Goal: Information Seeking & Learning: Learn about a topic

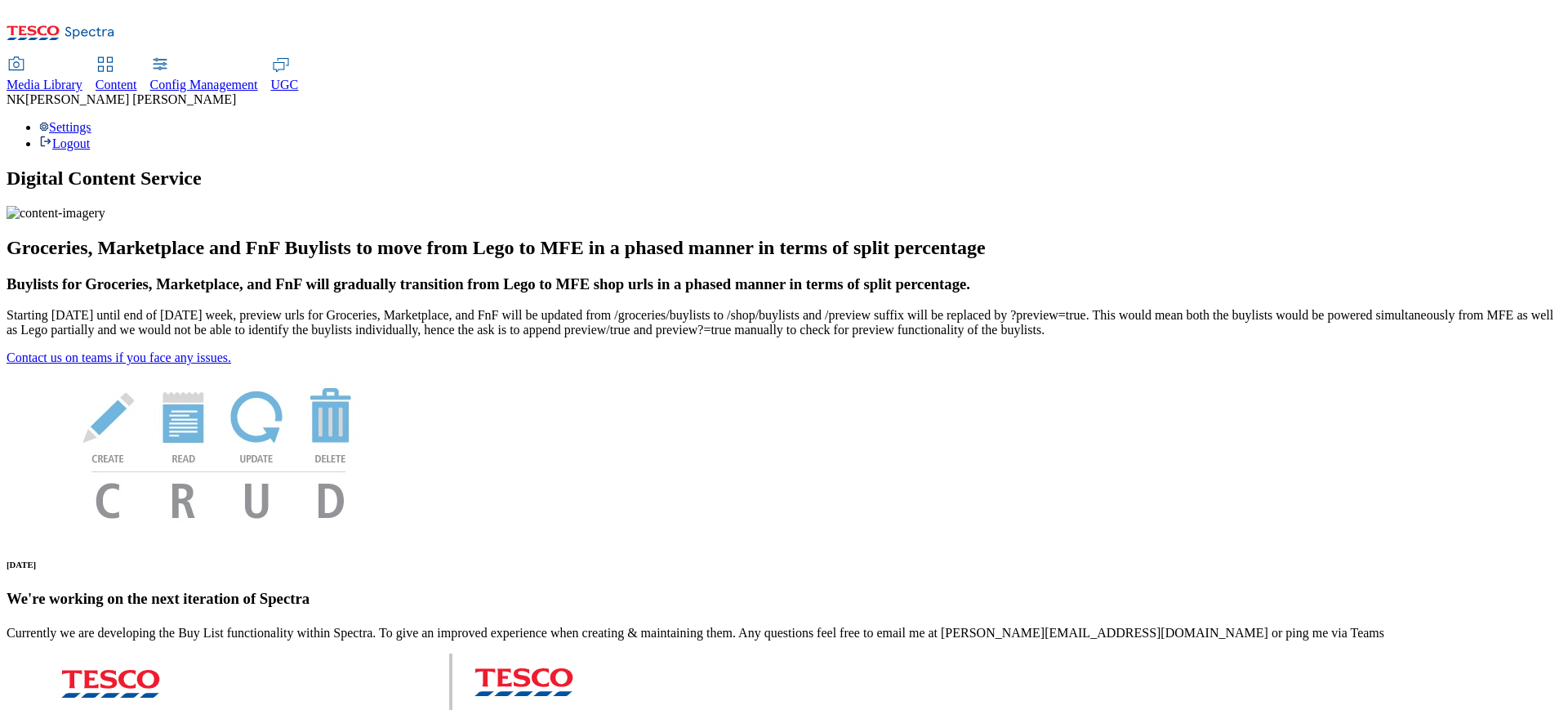
click at [82, 78] on div "Media Library" at bounding box center [44, 85] width 76 height 14
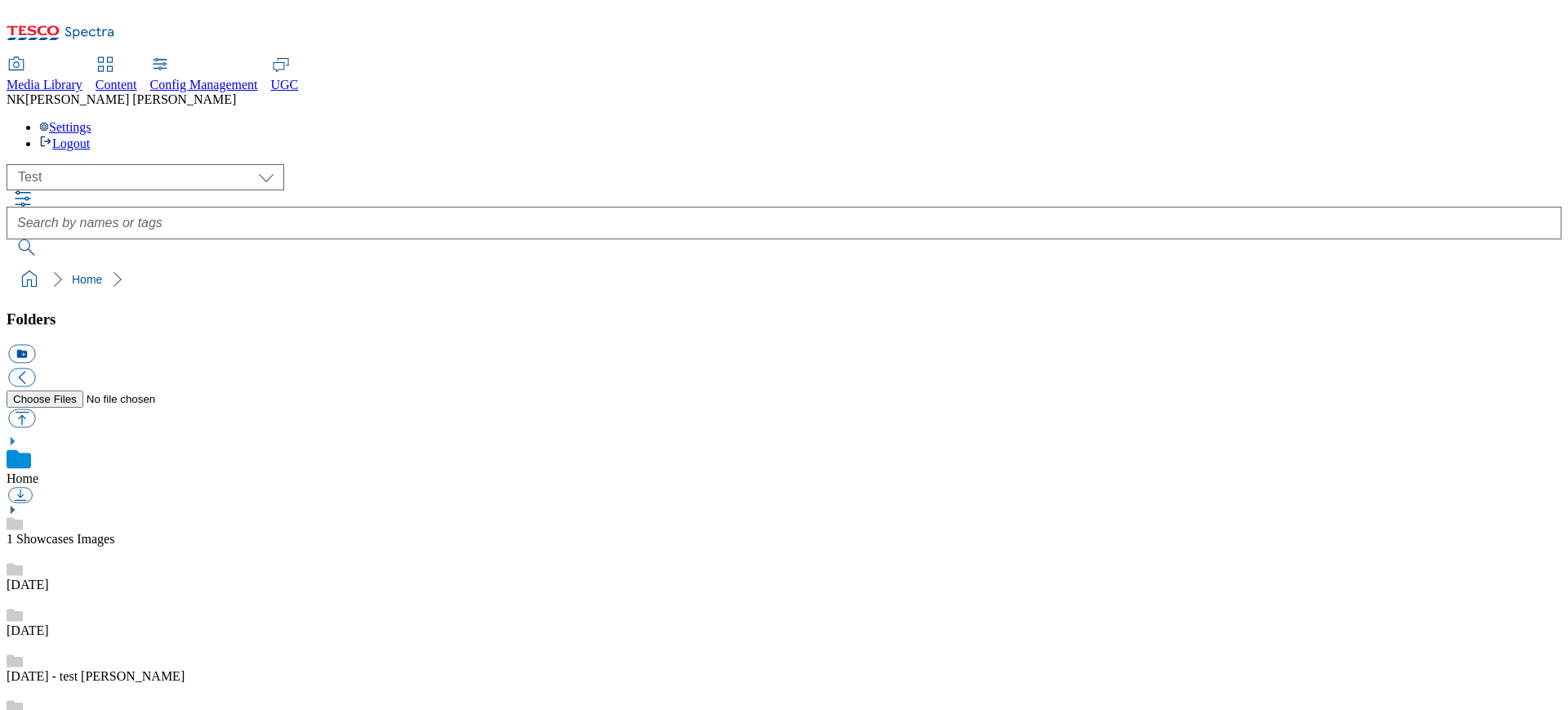
scroll to position [1, 0]
click at [192, 164] on select "All all CE Clubcard Boost UK Clubcard Marketing Clubcard ROI clubcard-boost-uk …" at bounding box center [145, 177] width 277 height 26
click at [108, 164] on div "( optional ) All all CE Clubcard Boost UK Clubcard Marketing Clubcard ROI clubc…" at bounding box center [784, 177] width 1555 height 26
click at [108, 164] on select "All all CE Clubcard Boost UK Clubcard Marketing Clubcard ROI clubcard-boost-uk …" at bounding box center [145, 177] width 277 height 26
click at [12, 164] on select "All all CE Clubcard Boost UK Clubcard Marketing Clubcard ROI clubcard-boost-uk …" at bounding box center [145, 177] width 277 height 26
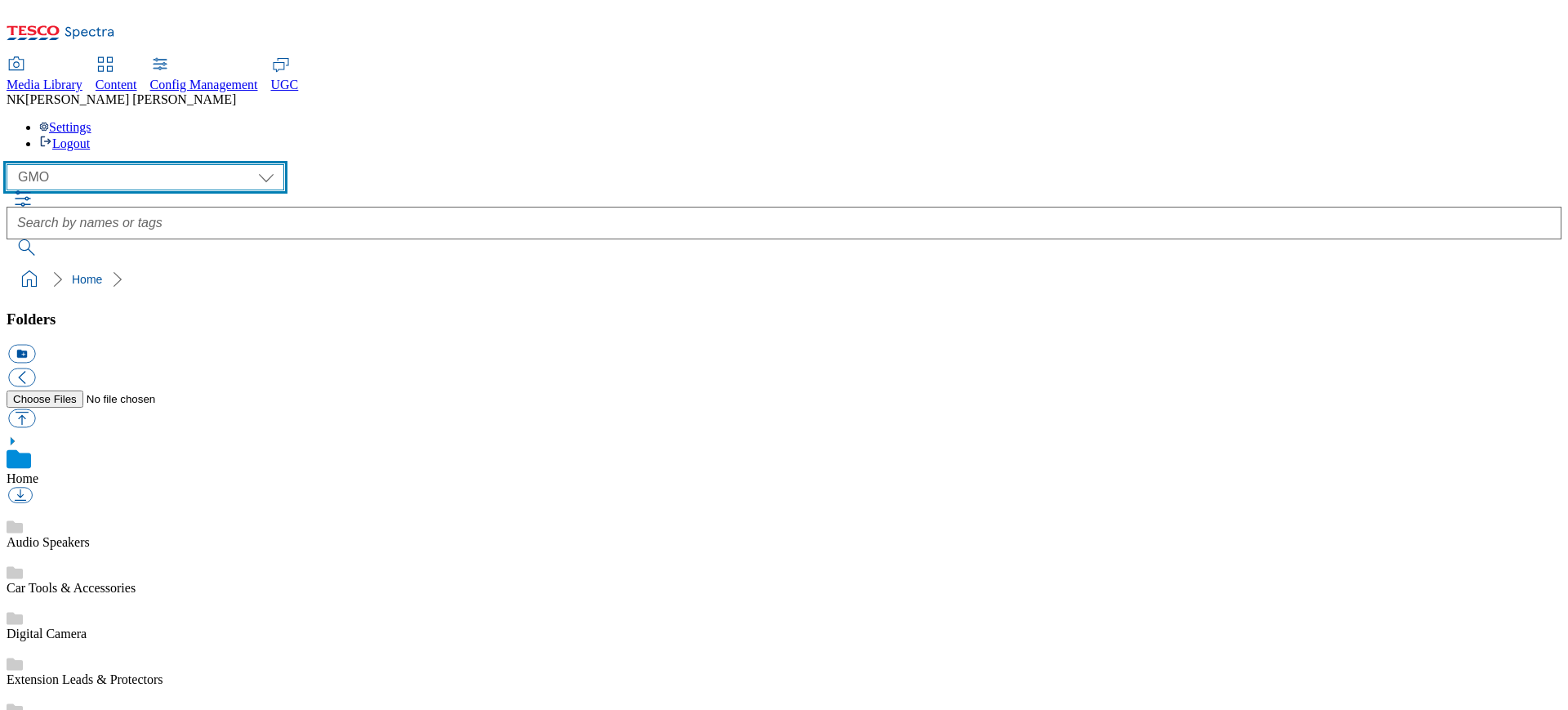
click at [149, 164] on select "All all CE Clubcard Boost UK Clubcard Marketing Clubcard ROI clubcard-boost-uk …" at bounding box center [145, 177] width 277 height 26
click at [12, 164] on select "All all CE Clubcard Boost UK Clubcard Marketing Clubcard ROI clubcard-boost-uk …" at bounding box center [145, 177] width 277 height 26
click at [152, 164] on select "All all CE Clubcard Boost UK Clubcard Marketing Clubcard ROI clubcard-boost-uk …" at bounding box center [145, 177] width 277 height 26
click at [12, 164] on select "All all CE Clubcard Boost UK Clubcard Marketing Clubcard ROI clubcard-boost-uk …" at bounding box center [145, 177] width 277 height 26
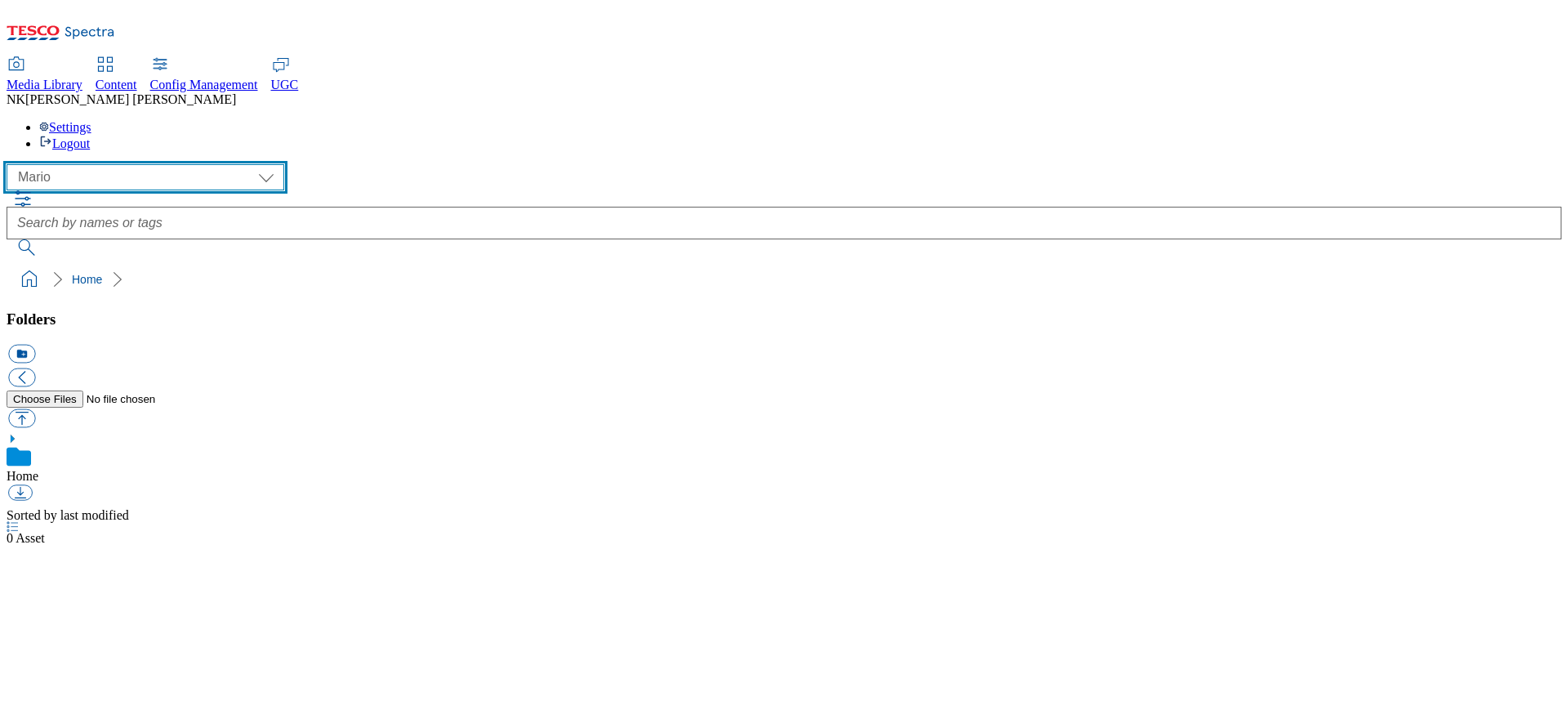
click at [99, 164] on select "All all CE Clubcard Boost UK Clubcard Marketing Clubcard ROI clubcard-boost-uk …" at bounding box center [145, 177] width 277 height 26
click at [12, 164] on select "All all CE Clubcard Boost UK Clubcard Marketing Clubcard ROI clubcard-boost-uk …" at bounding box center [145, 177] width 277 height 26
click at [175, 164] on select "All all CE Clubcard Boost UK Clubcard Marketing Clubcard ROI clubcard-boost-uk …" at bounding box center [145, 177] width 277 height 26
select select "ROI"
click at [12, 164] on select "All all CE Clubcard Boost UK Clubcard Marketing Clubcard ROI clubcard-boost-uk …" at bounding box center [145, 177] width 277 height 26
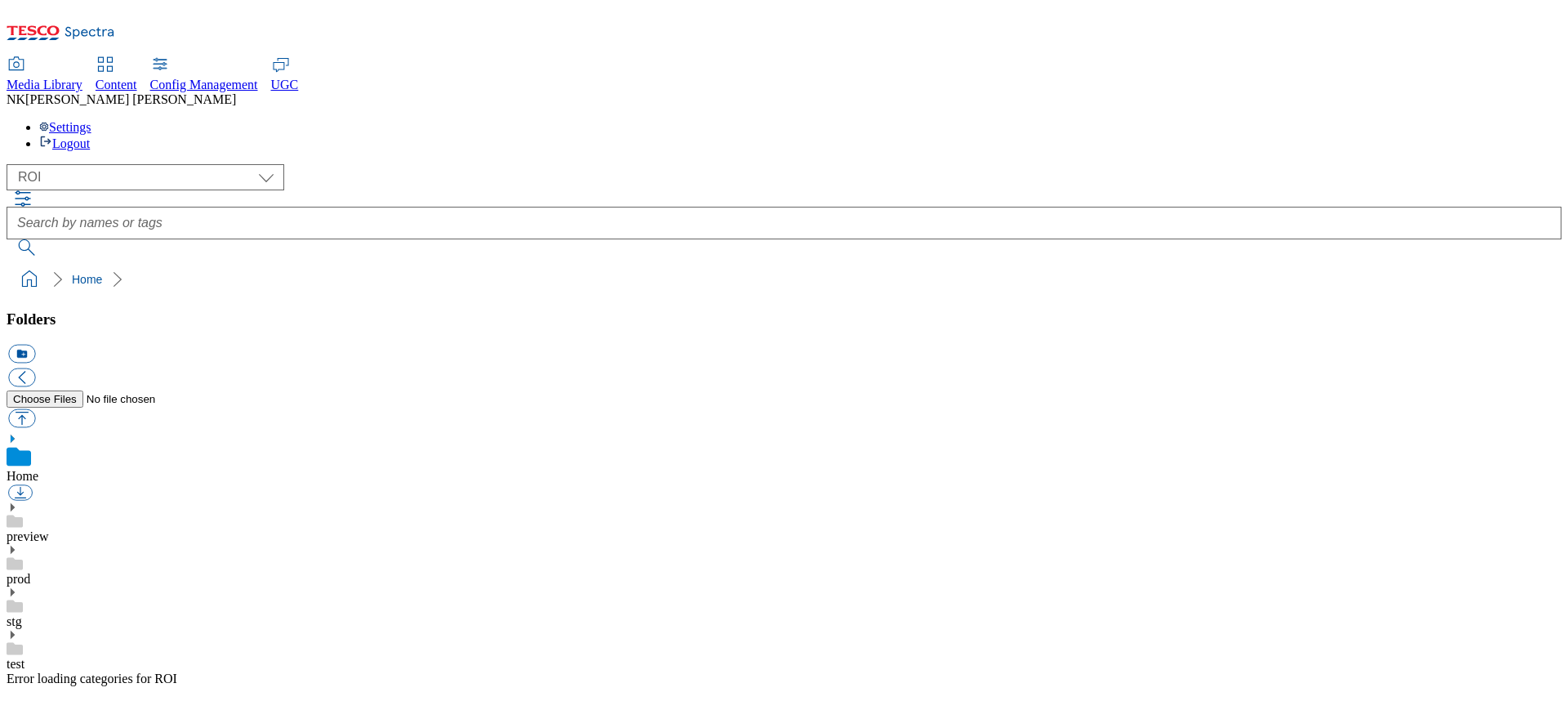
drag, startPoint x: 677, startPoint y: 677, endPoint x: 867, endPoint y: 677, distance: 190.0
click at [333, 677] on div "Error loading categories for ROI" at bounding box center [170, 687] width 327 height 33
click at [177, 673] on span "Error loading categories for ROI" at bounding box center [91, 677] width 171 height 14
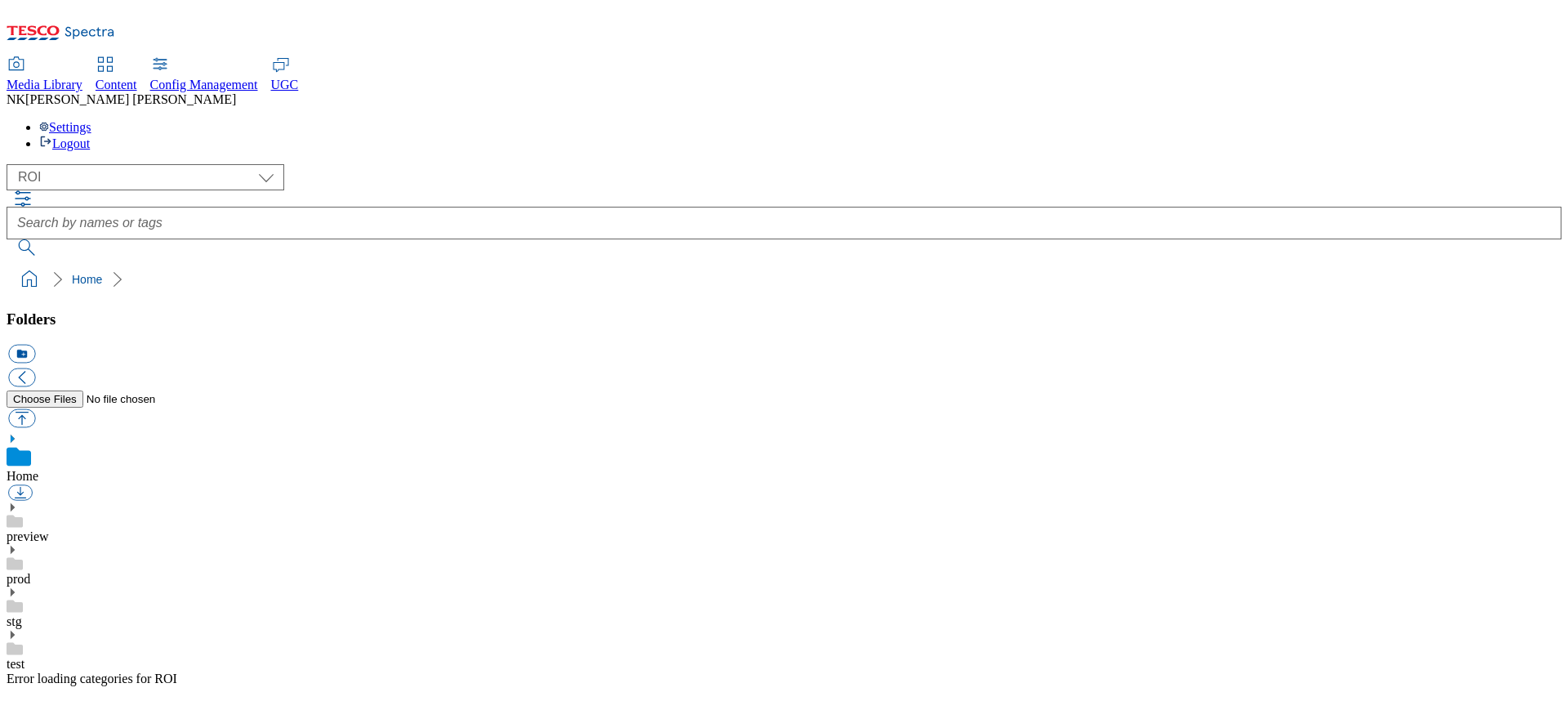
click at [283, 550] on div "Folders icon_new_folder Home preview prod stg test Error loading categories for…" at bounding box center [784, 511] width 1555 height 401
click at [445, 164] on div "( optional ) All all CE Clubcard Boost UK Clubcard Marketing Clubcard ROI clubc…" at bounding box center [784, 177] width 1555 height 26
click at [343, 164] on div "( optional ) All all CE Clubcard Boost UK Clubcard Marketing Clubcard ROI clubc…" at bounding box center [784, 177] width 1555 height 26
click at [434, 164] on div "( optional ) All all CE Clubcard Boost UK Clubcard Marketing Clubcard ROI clubc…" at bounding box center [784, 177] width 1555 height 26
click at [291, 55] on icon at bounding box center [281, 65] width 20 height 20
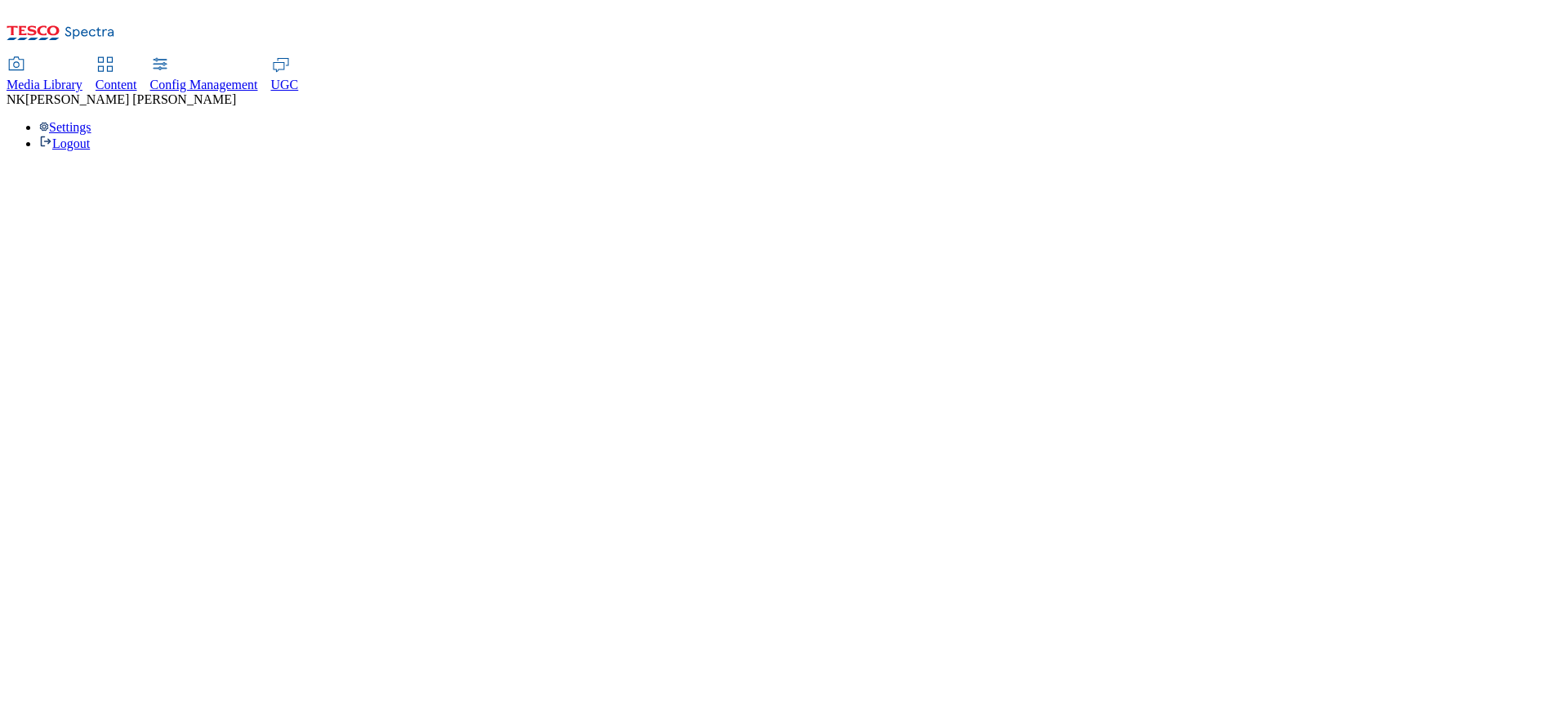
select select "All"
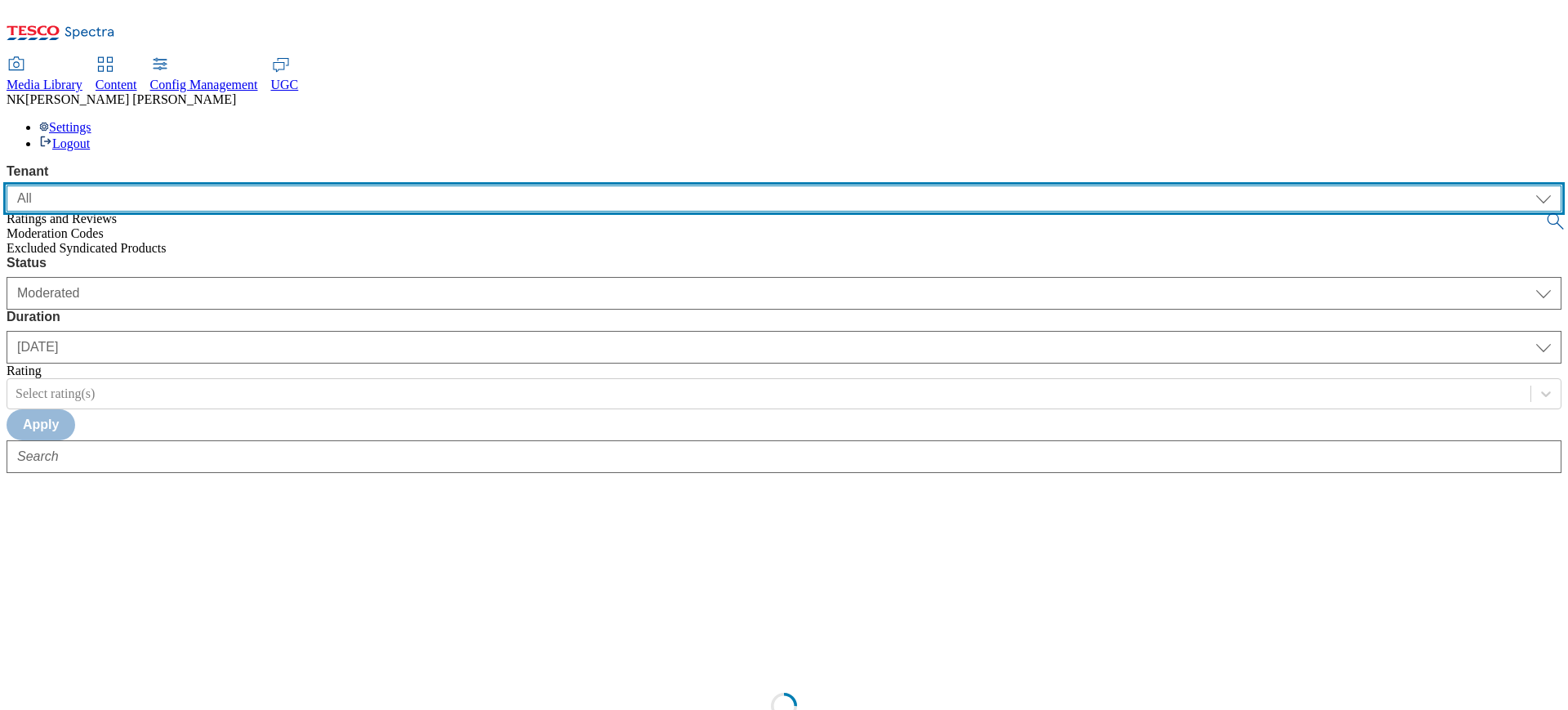
click at [117, 185] on select "ALL All CE CONFIG-CZ CONFIG-HU CONFIG-IE CONFIG-ROI CONFIG-SK CONFIG-TEST CONFI…" at bounding box center [784, 198] width 1555 height 26
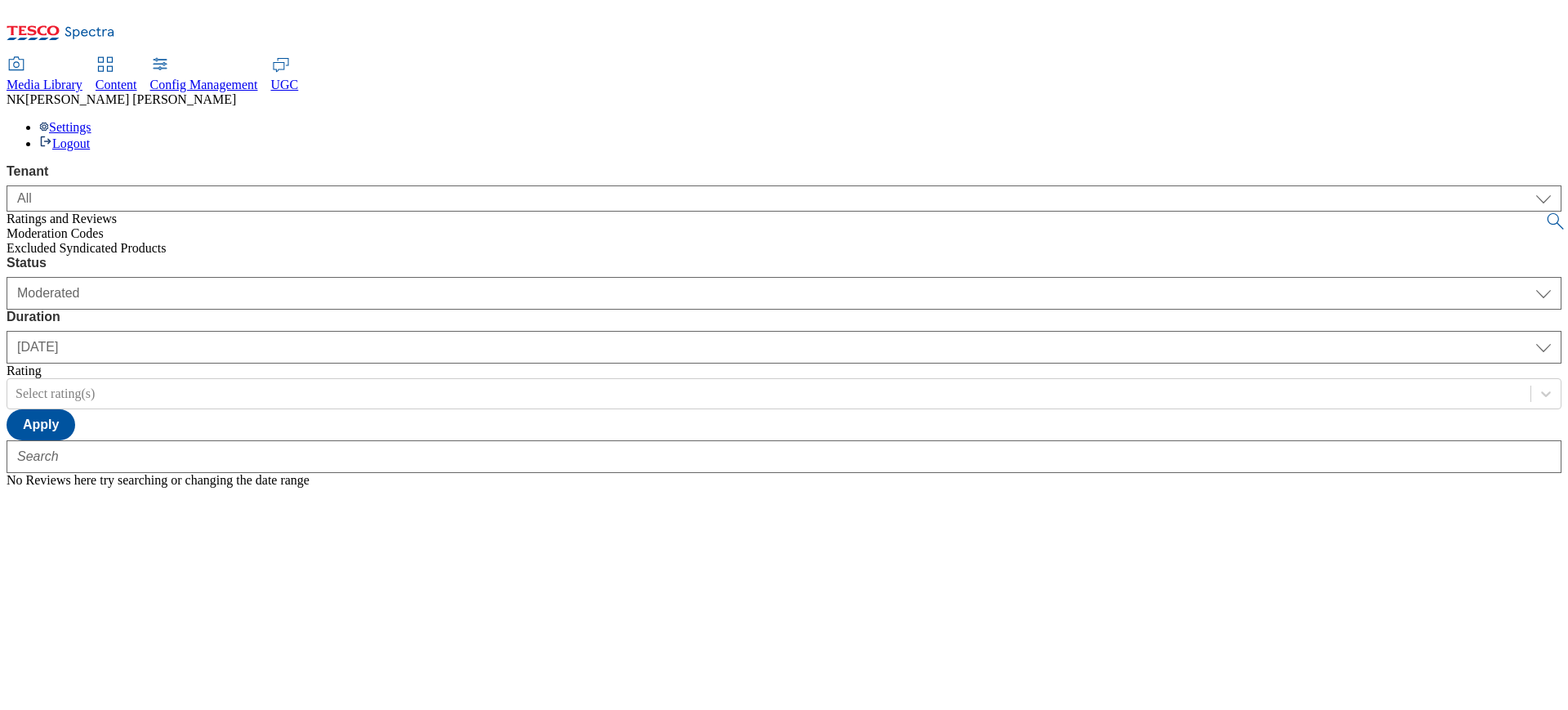
click at [82, 78] on div "Media Library" at bounding box center [44, 85] width 76 height 14
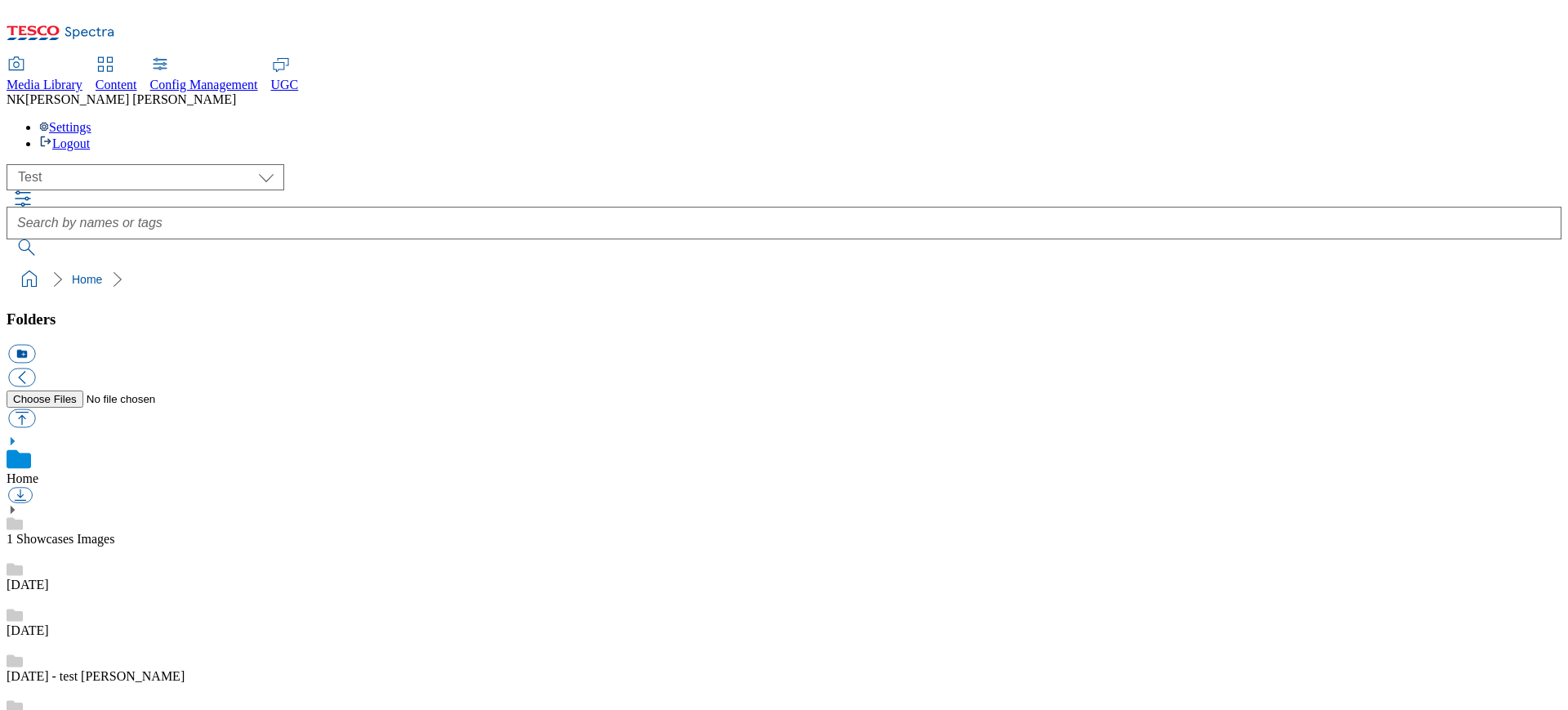
click at [333, 264] on ol "Home" at bounding box center [789, 279] width 1545 height 31
click at [463, 164] on div "( optional ) All all CE Clubcard Boost UK Clubcard Marketing Clubcard ROI clubc…" at bounding box center [784, 177] width 1555 height 26
click at [833, 264] on ol "Home" at bounding box center [789, 279] width 1545 height 31
click at [442, 264] on ol "Home" at bounding box center [789, 279] width 1545 height 31
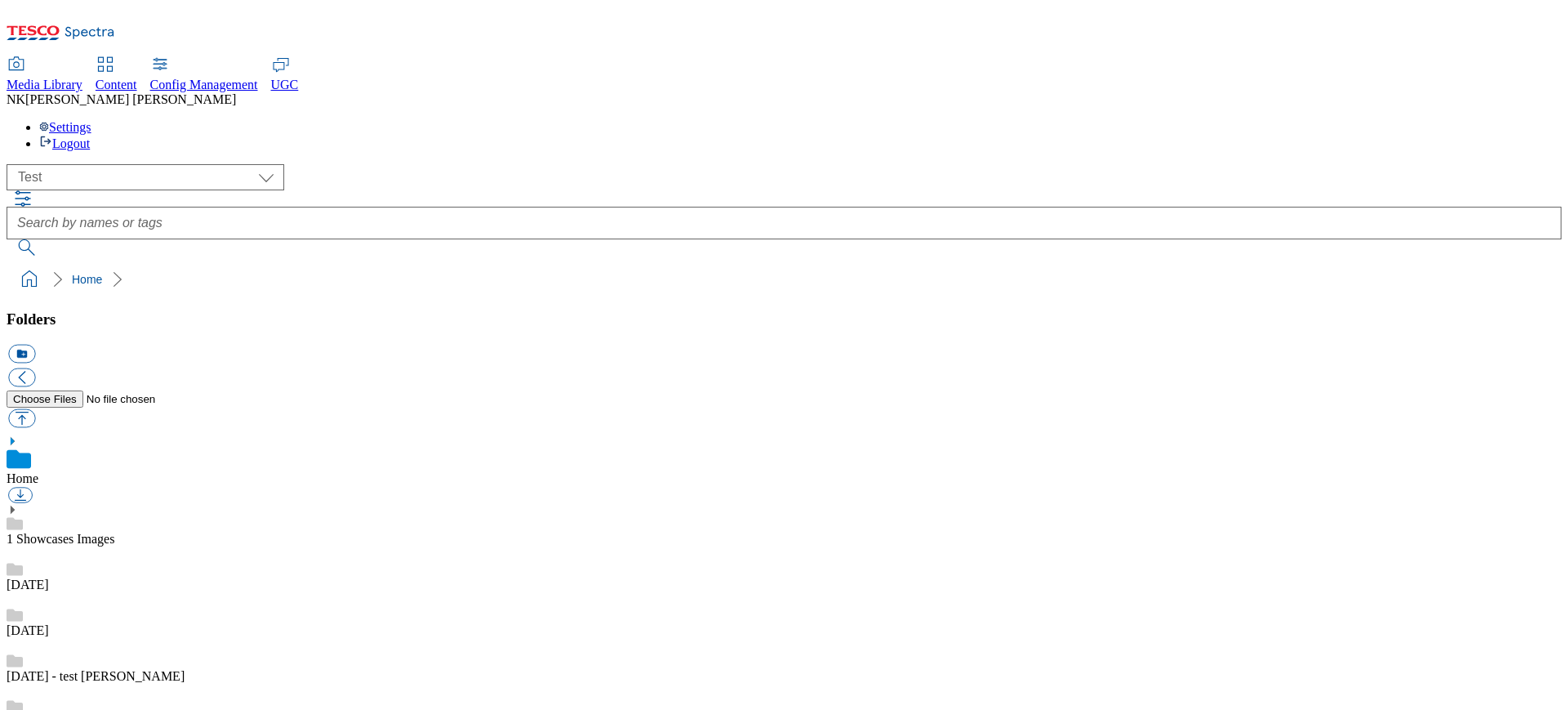
click at [387, 164] on div "( optional ) All all CE Clubcard Boost UK Clubcard Marketing Clubcard ROI clubc…" at bounding box center [784, 229] width 1555 height 131
click at [117, 164] on select "All all CE Clubcard Boost UK Clubcard Marketing Clubcard ROI clubcard-boost-uk …" at bounding box center [145, 177] width 277 height 26
select select "flare-ghs-mktg"
click at [12, 164] on select "All all CE Clubcard Boost UK Clubcard Marketing Clubcard ROI clubcard-boost-uk …" at bounding box center [145, 177] width 277 height 26
click at [322, 264] on ol "Home" at bounding box center [789, 279] width 1545 height 31
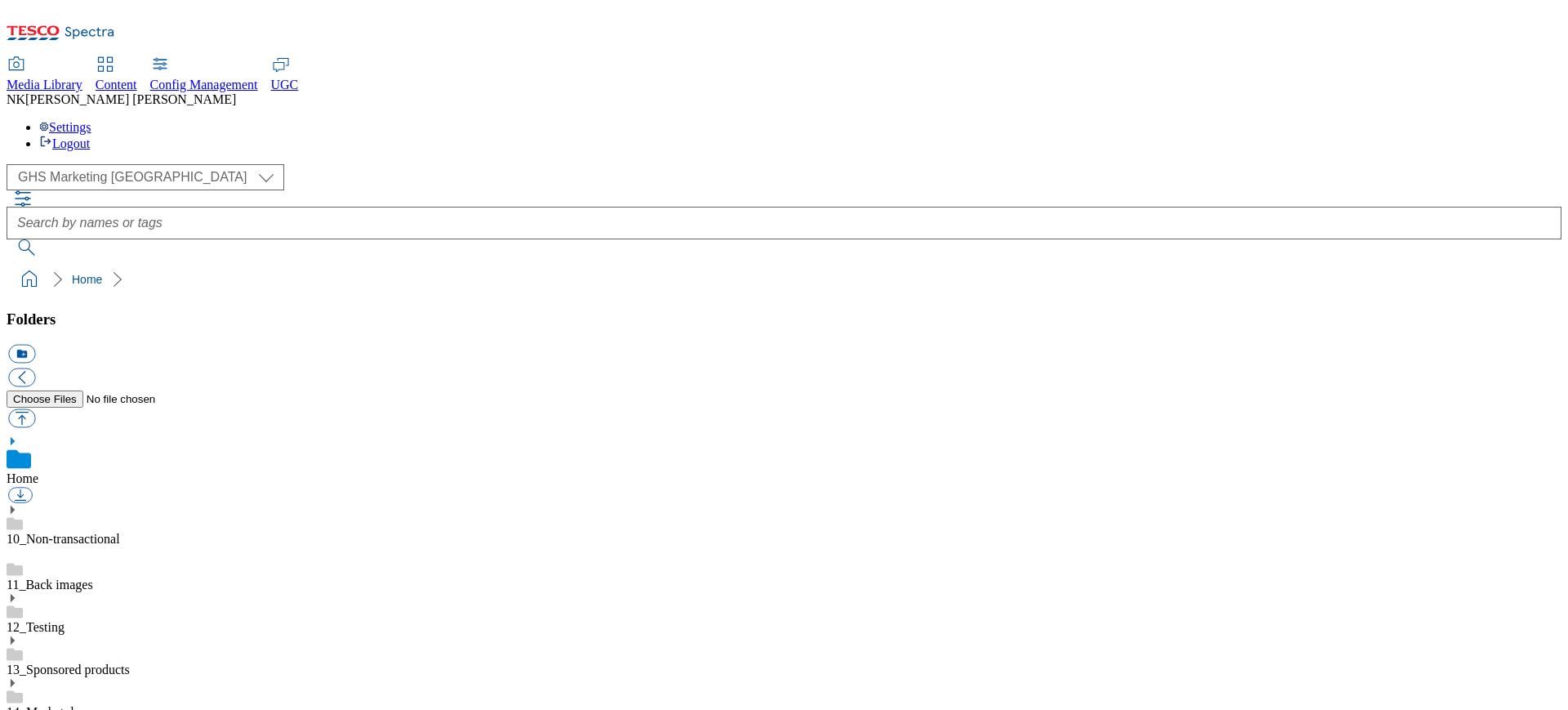
click at [325, 164] on div "( optional ) All all CE Clubcard Boost UK Clubcard Marketing Clubcard ROI clubc…" at bounding box center [784, 177] width 1555 height 26
click at [342, 264] on ol "Home" at bounding box center [789, 279] width 1545 height 31
click at [18, 635] on icon at bounding box center [12, 640] width 12 height 12
click at [14, 678] on use at bounding box center [13, 682] width 5 height 8
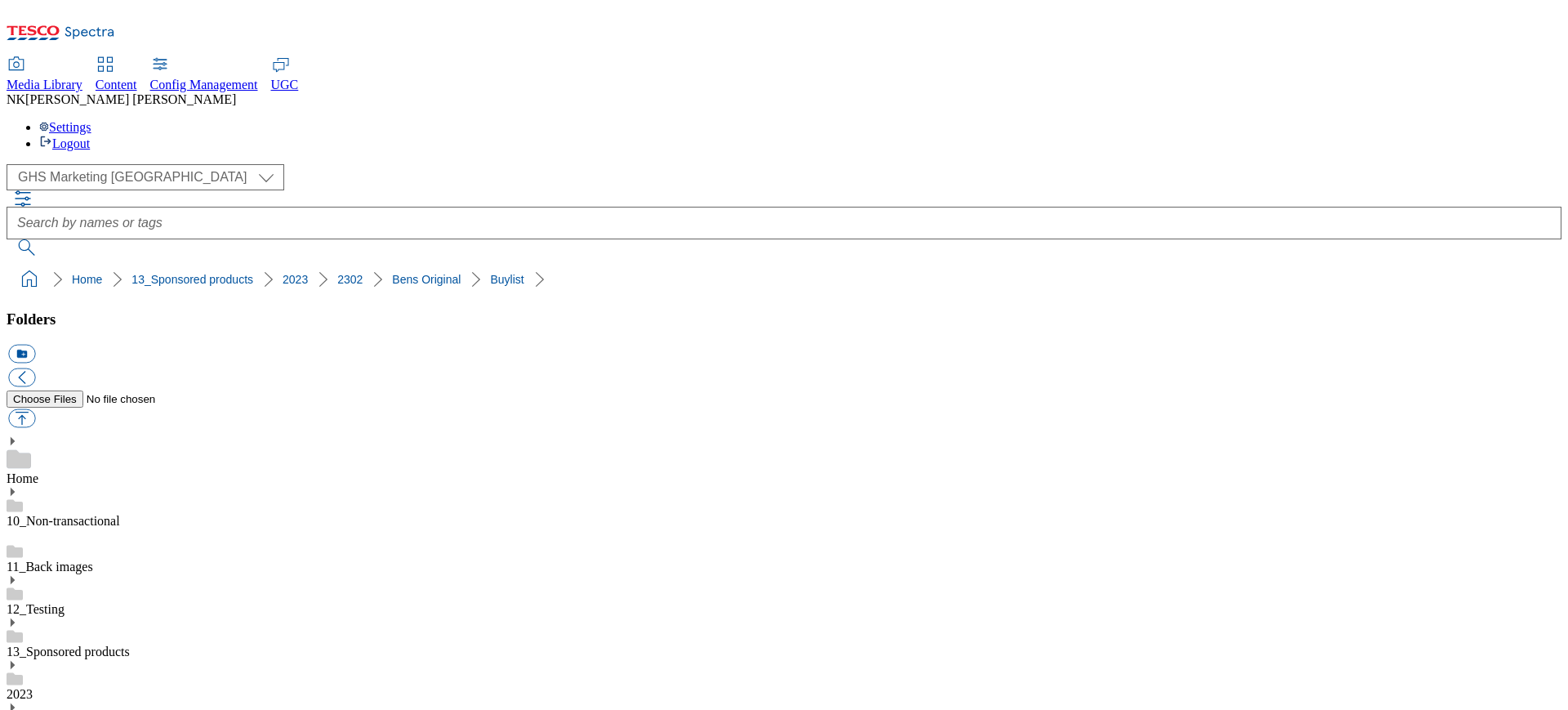
click at [18, 617] on icon at bounding box center [12, 622] width 12 height 12
click at [283, 164] on div "( optional ) All all CE Clubcard Boost UK Clubcard Marketing Clubcard ROI clubc…" at bounding box center [784, 177] width 1555 height 26
click at [39, 472] on link "Home" at bounding box center [22, 478] width 32 height 14
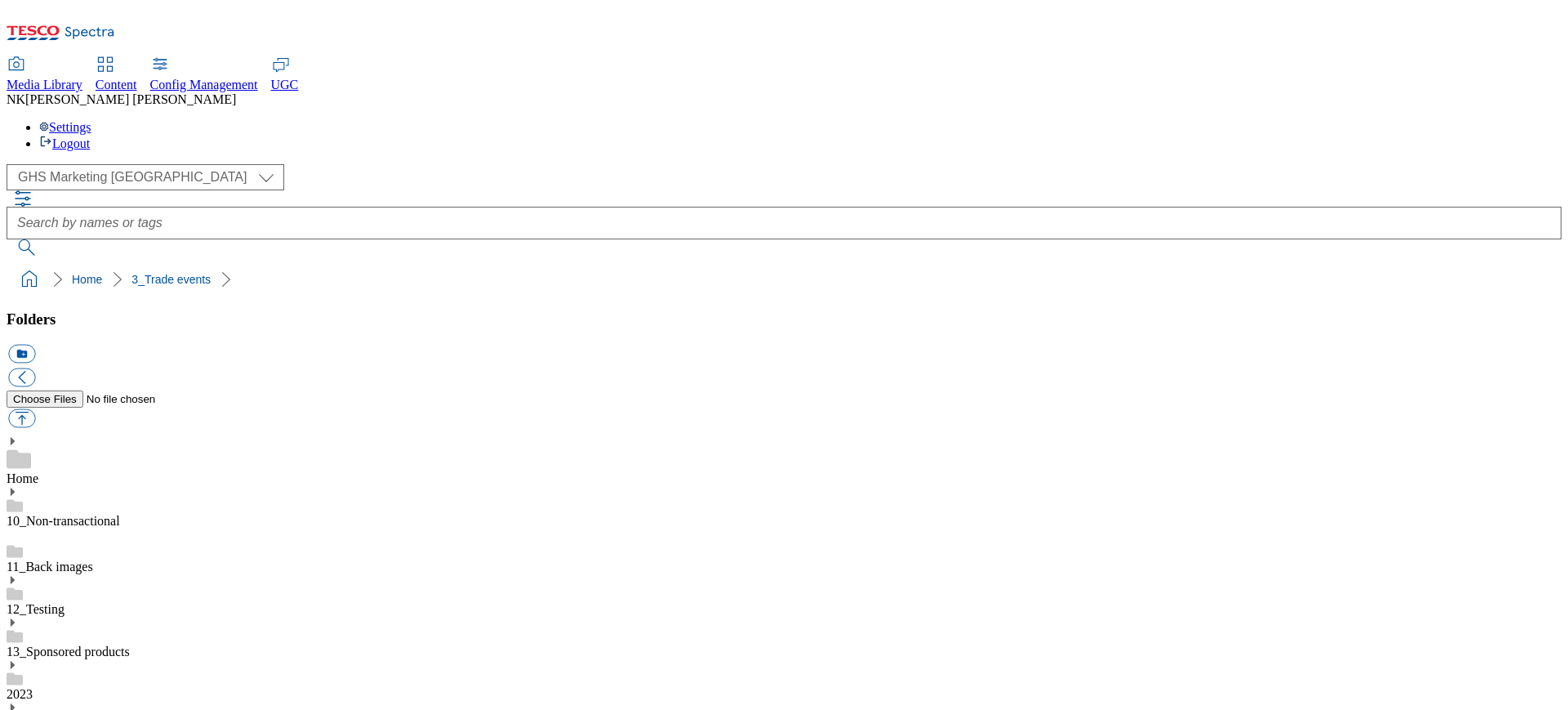
click at [309, 164] on div "( optional ) All all CE Clubcard Boost UK Clubcard Marketing Clubcard ROI clubc…" at bounding box center [784, 210] width 1555 height 91
click at [374, 164] on div "( optional ) All all CE Clubcard Boost UK Clubcard Marketing Clubcard ROI clubc…" at bounding box center [784, 210] width 1555 height 91
click at [231, 617] on div "13_Sponsored products" at bounding box center [784, 638] width 1555 height 42
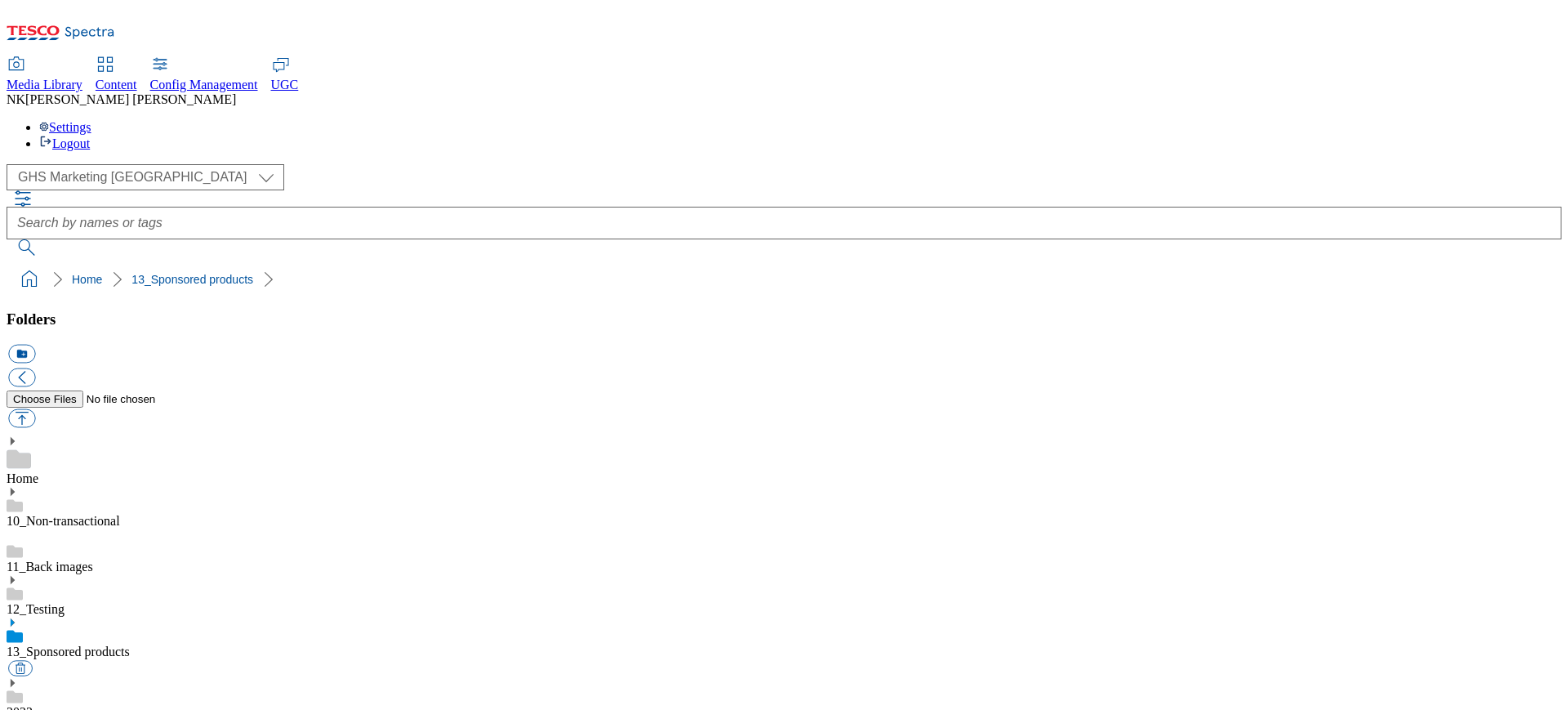
click at [319, 164] on div "( optional ) All all CE Clubcard Boost UK Clubcard Marketing Clubcard ROI clubc…" at bounding box center [784, 229] width 1555 height 131
click at [93, 559] on link "11_Back images" at bounding box center [50, 565] width 87 height 14
click at [367, 264] on ol "Home 11_Back images" at bounding box center [789, 279] width 1545 height 31
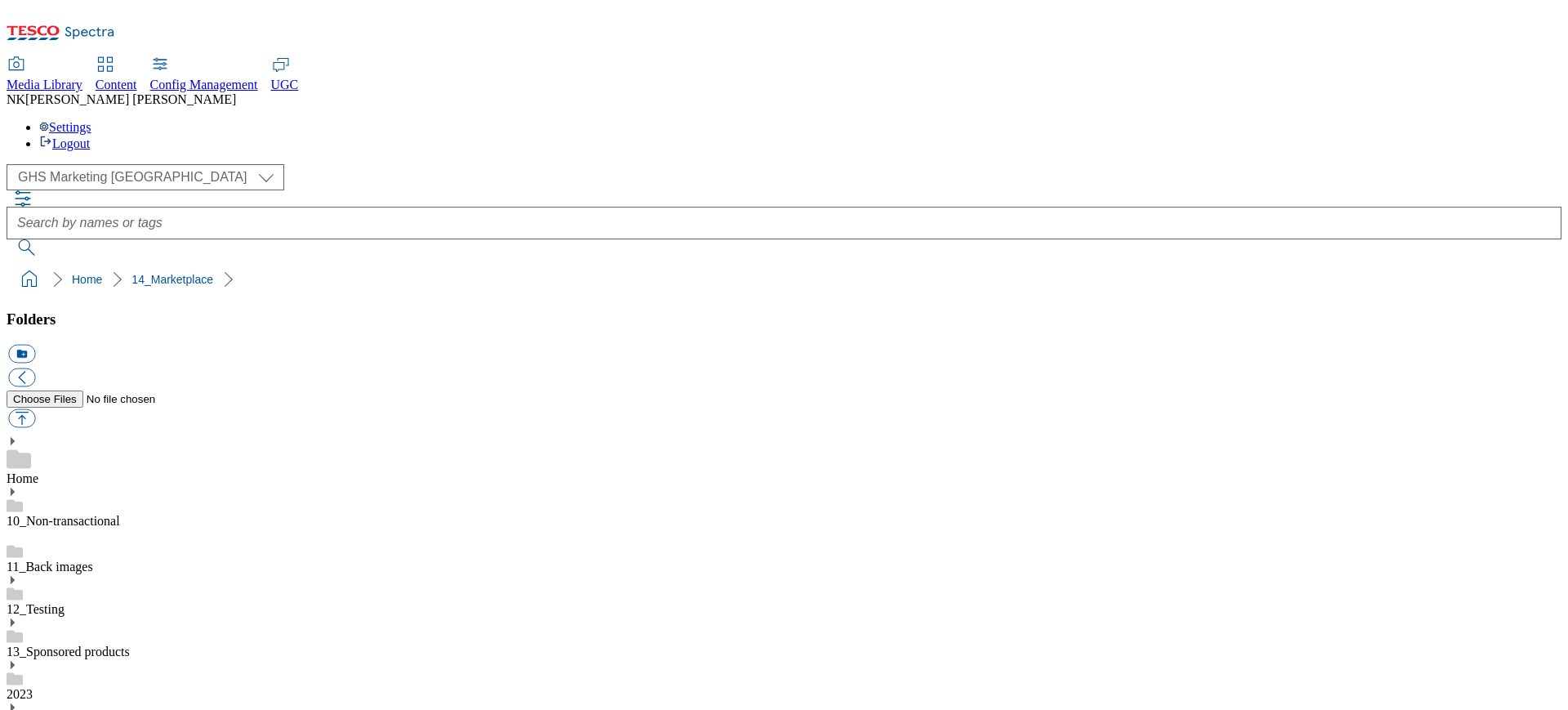
click at [302, 164] on div "( optional ) All all CE Clubcard Boost UK Clubcard Marketing Clubcard ROI clubc…" at bounding box center [784, 177] width 1555 height 26
click at [430, 264] on ol "Home 2_Seasonal events" at bounding box center [789, 279] width 1545 height 31
click at [423, 164] on div "( optional ) All all CE Clubcard Boost UK Clubcard Marketing Clubcard ROI clubc…" at bounding box center [784, 229] width 1555 height 131
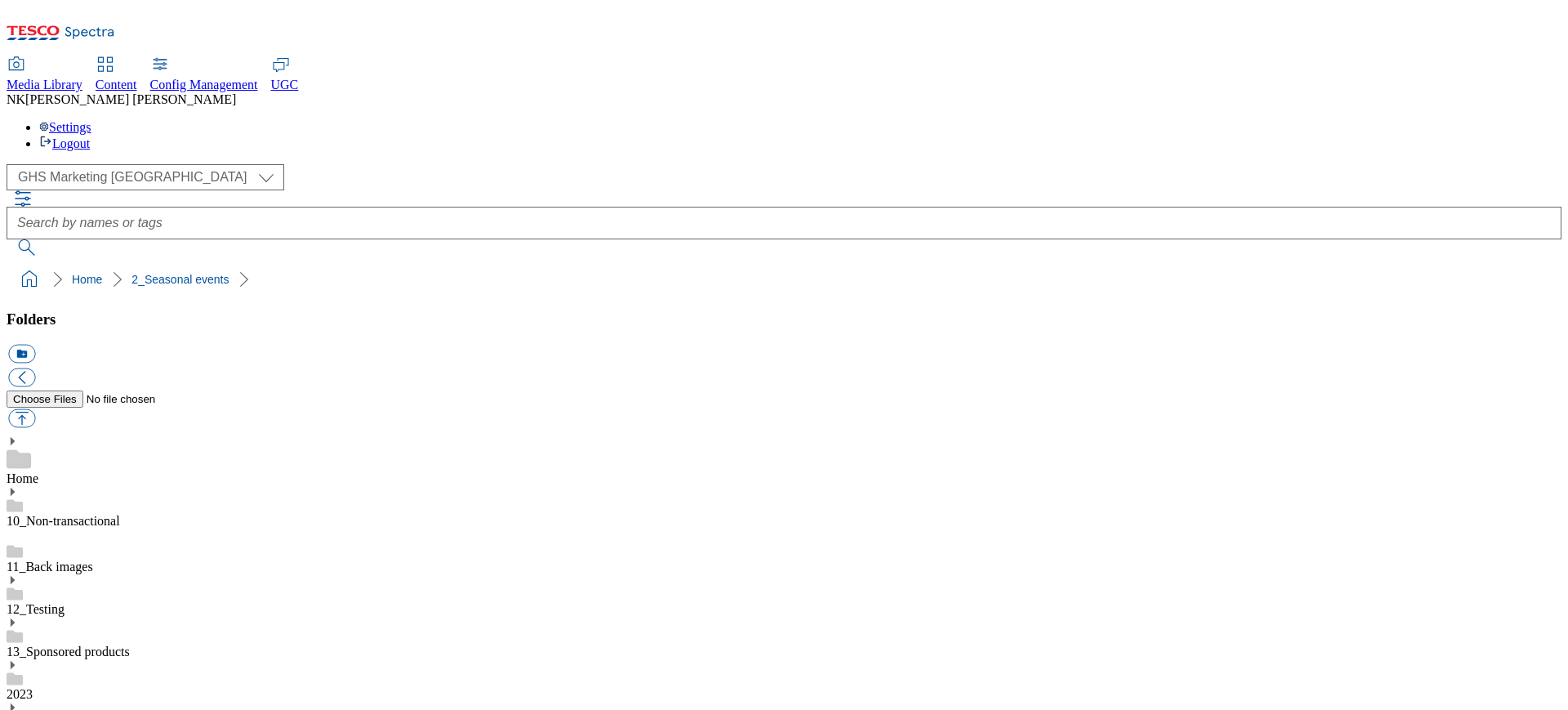
click at [1500, 264] on ol "Home 2_Seasonal events" at bounding box center [789, 279] width 1545 height 31
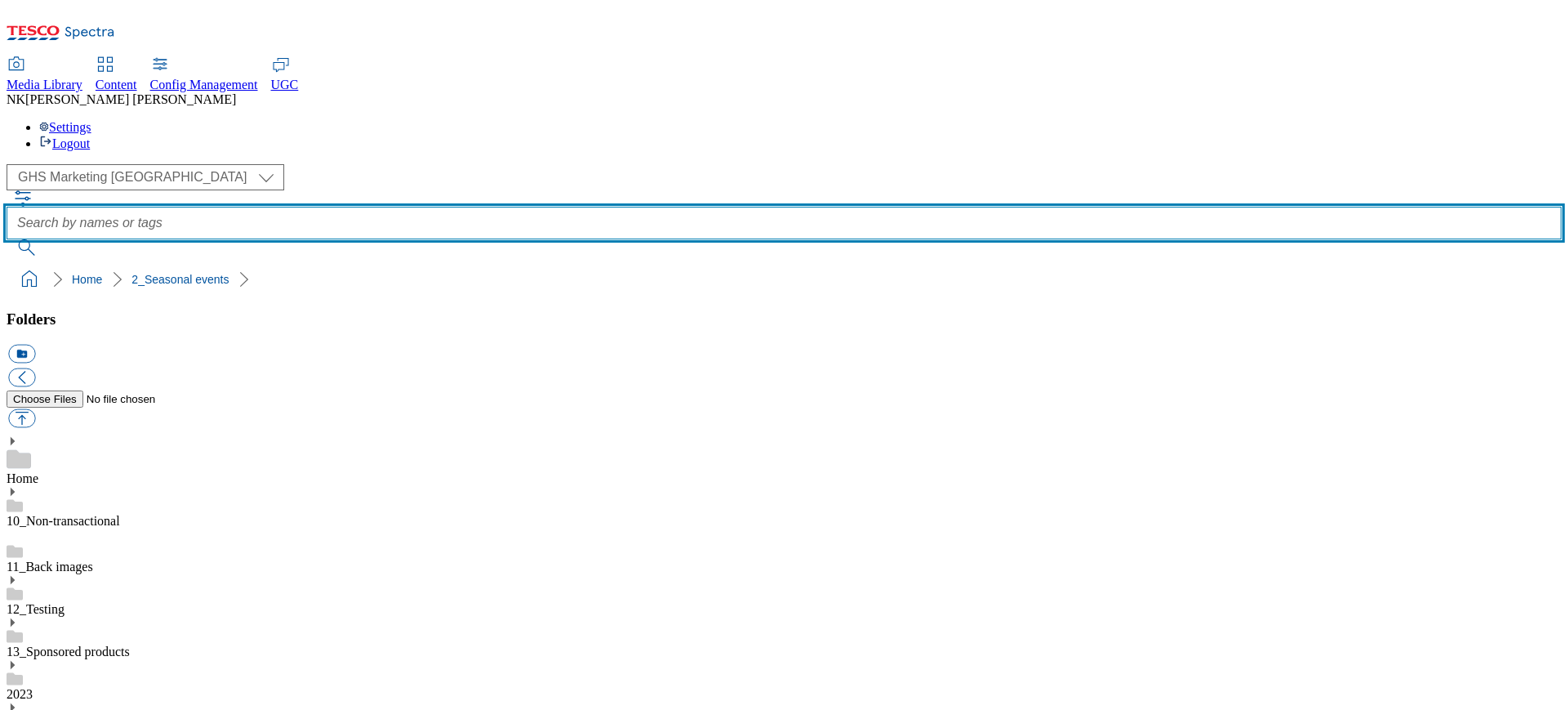
click at [652, 207] on input "text" at bounding box center [784, 223] width 1555 height 33
type input "BTS"
click at [6, 239] on button "submit" at bounding box center [27, 248] width 42 height 16
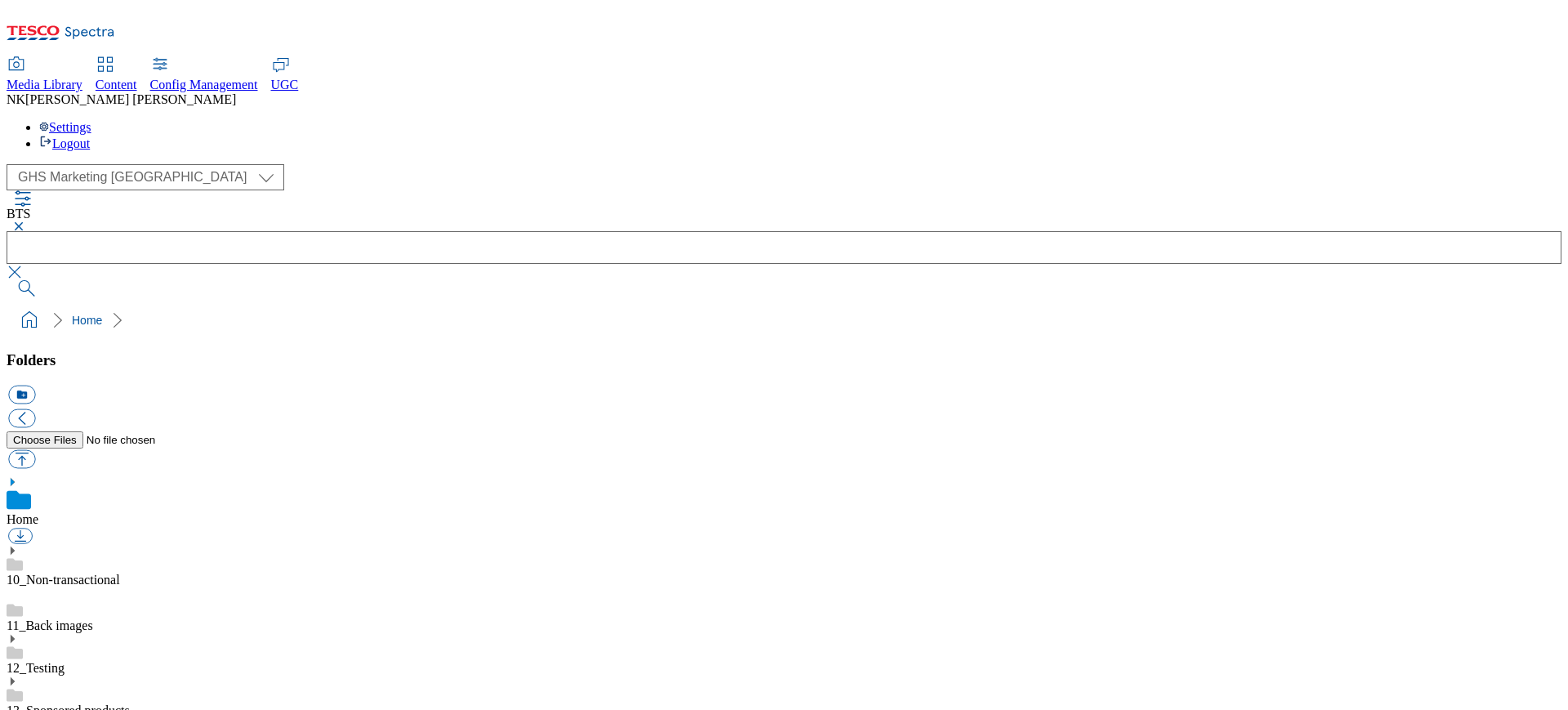
click at [415, 164] on div "( optional ) All all CE Clubcard Boost UK Clubcard Marketing Clubcard ROI clubc…" at bounding box center [784, 177] width 1555 height 26
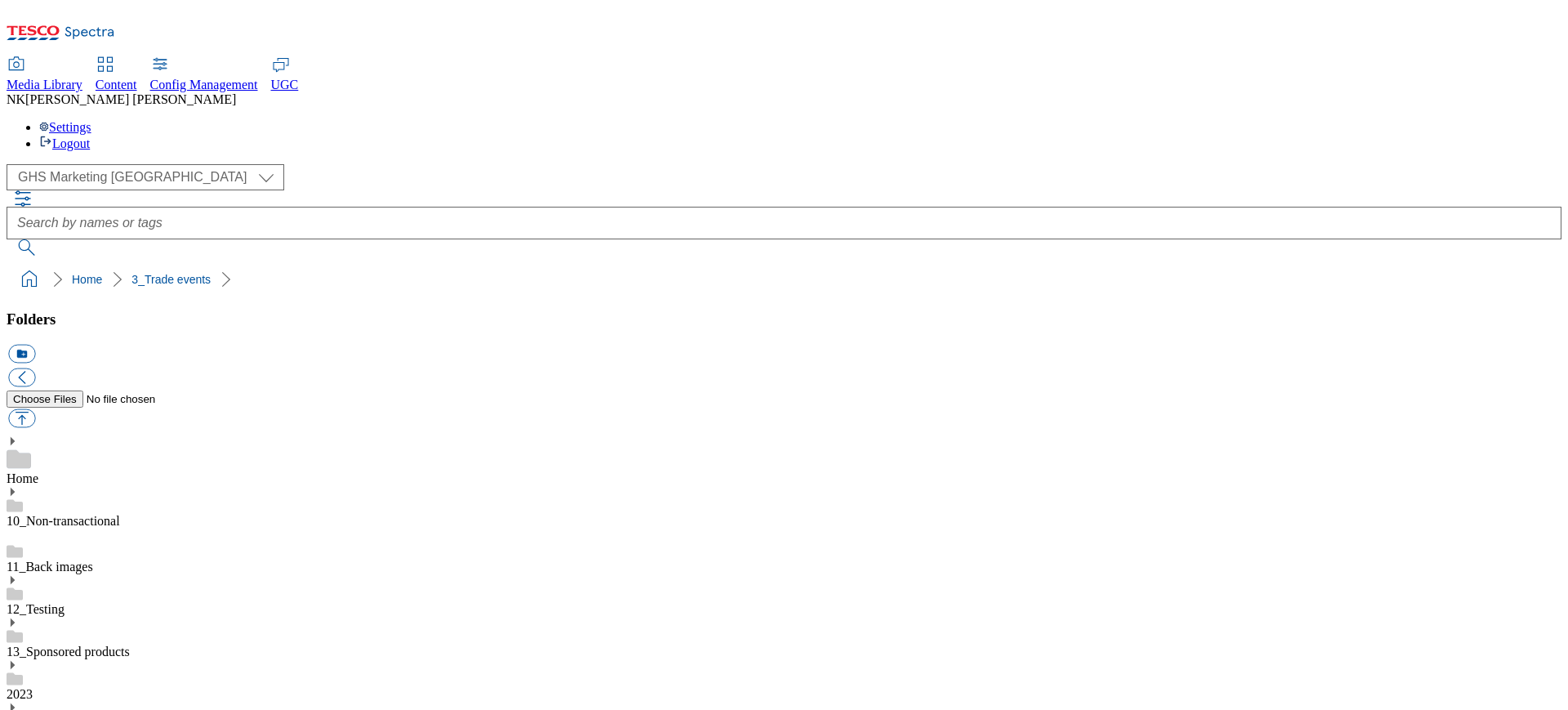
click at [419, 164] on div "( optional ) All all CE Clubcard Boost UK Clubcard Marketing Clubcard ROI clubc…" at bounding box center [784, 177] width 1555 height 26
click at [1097, 264] on ol "Home 3_Trade events" at bounding box center [789, 279] width 1545 height 31
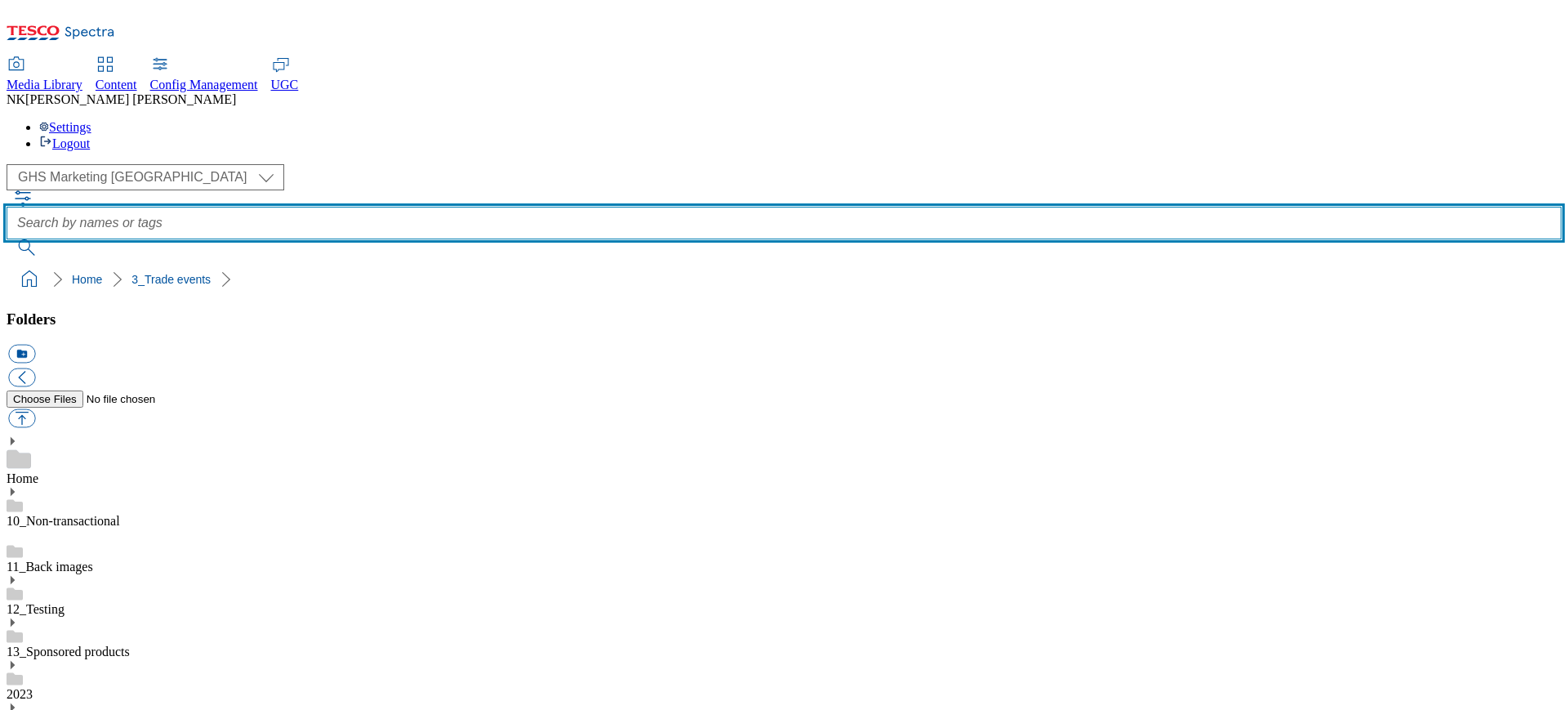
click at [607, 207] on input "text" at bounding box center [784, 223] width 1555 height 33
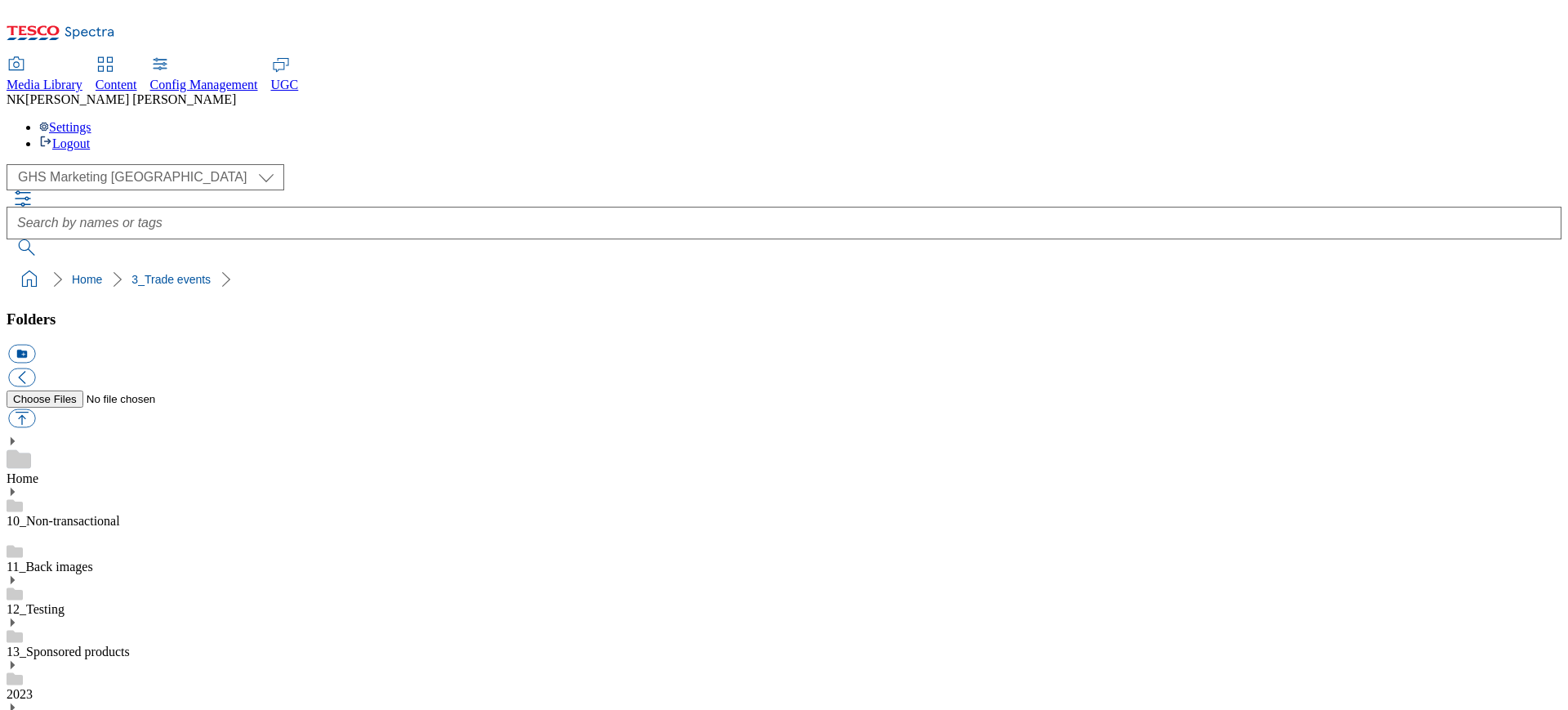
click at [430, 164] on div "( optional ) All all CE Clubcard Boost UK Clubcard Marketing Clubcard ROI clubc…" at bounding box center [784, 177] width 1555 height 26
click at [431, 164] on div "( optional ) All all CE Clubcard Boost UK Clubcard Marketing Clubcard ROI clubc…" at bounding box center [784, 177] width 1555 height 26
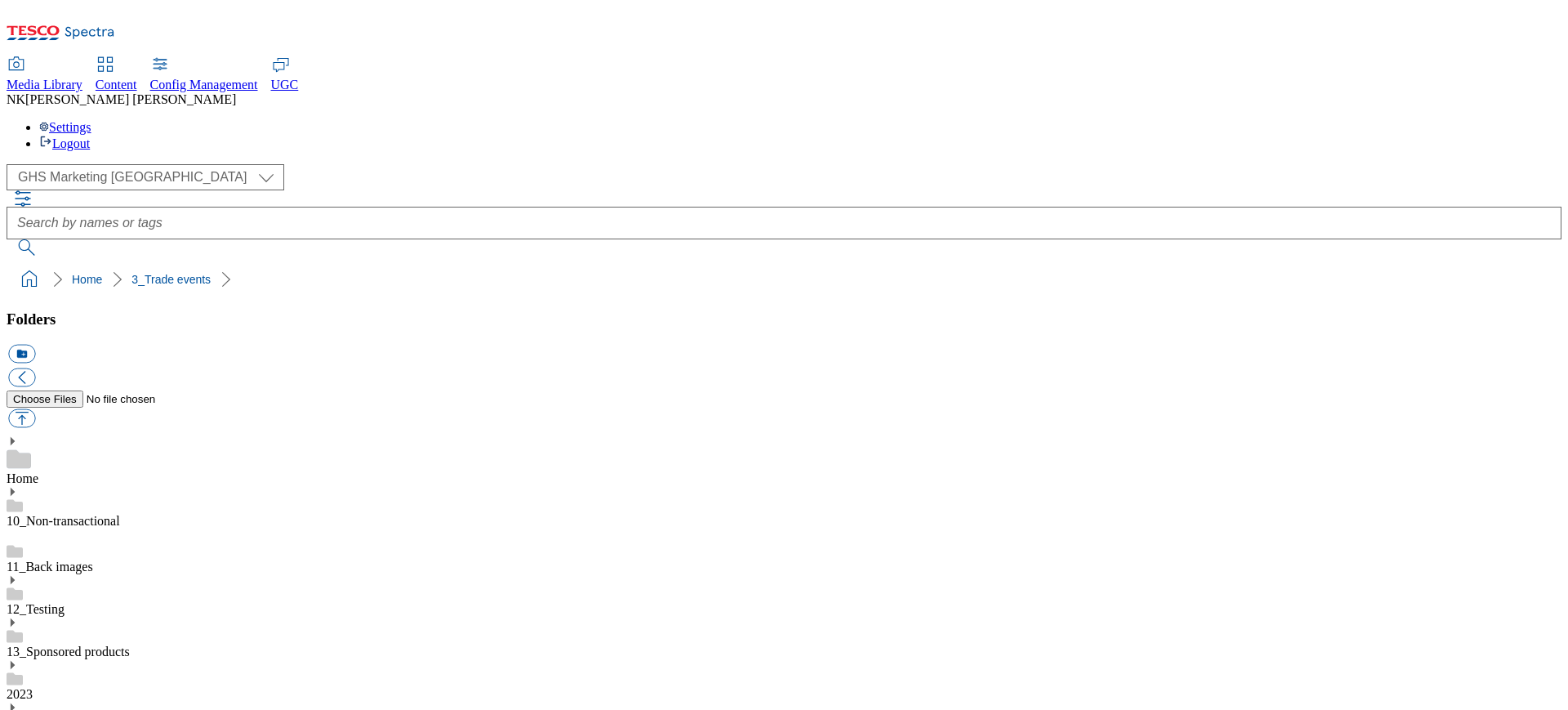
click at [391, 164] on div "( optional ) All all CE Clubcard Boost UK Clubcard Marketing Clubcard ROI clubc…" at bounding box center [784, 177] width 1555 height 26
click at [395, 164] on div "( optional ) All all CE Clubcard Boost UK Clubcard Marketing Clubcard ROI clubc…" at bounding box center [784, 177] width 1555 height 26
click at [363, 164] on div "( optional ) All all CE Clubcard Boost UK Clubcard Marketing Clubcard ROI clubc…" at bounding box center [784, 210] width 1555 height 91
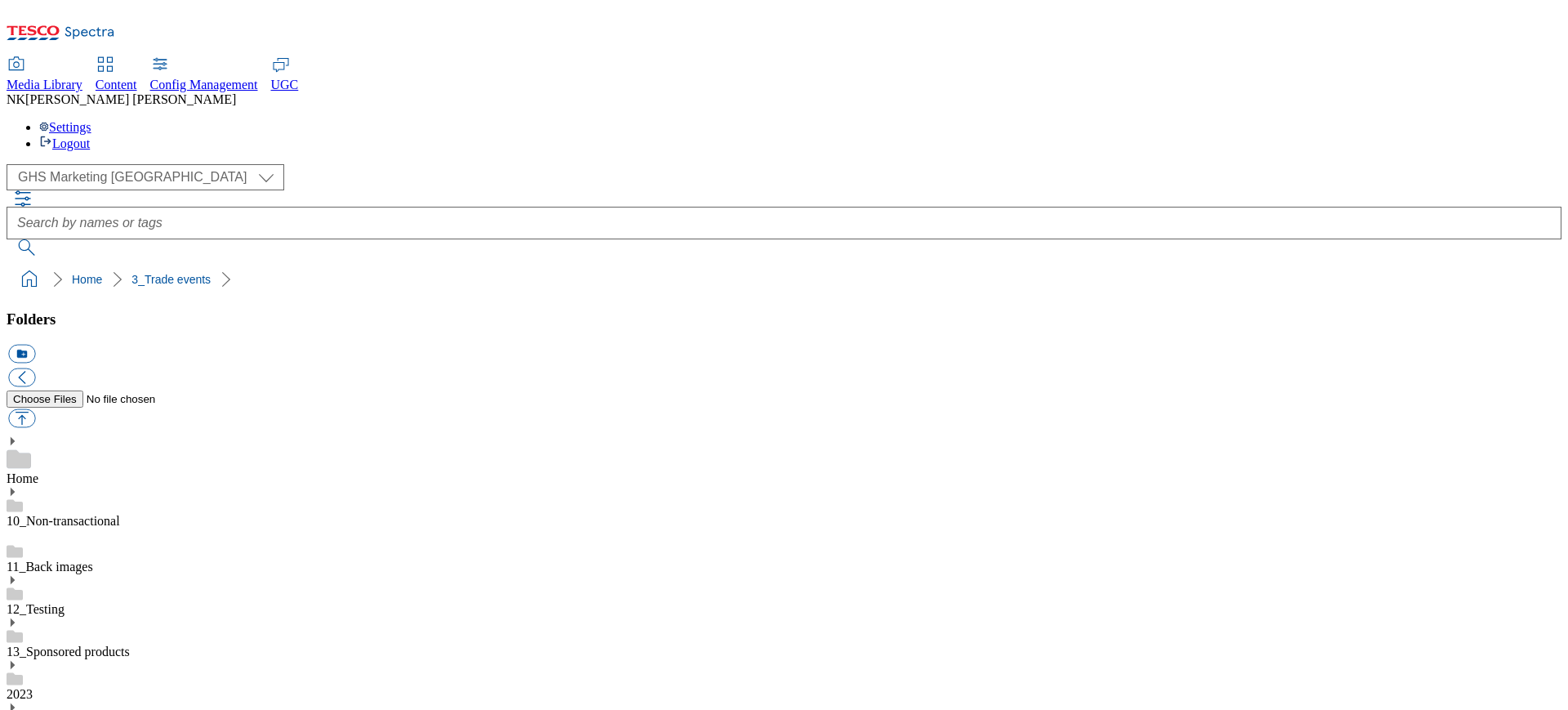
click at [470, 264] on ol "Home 3_Trade events" at bounding box center [789, 279] width 1545 height 31
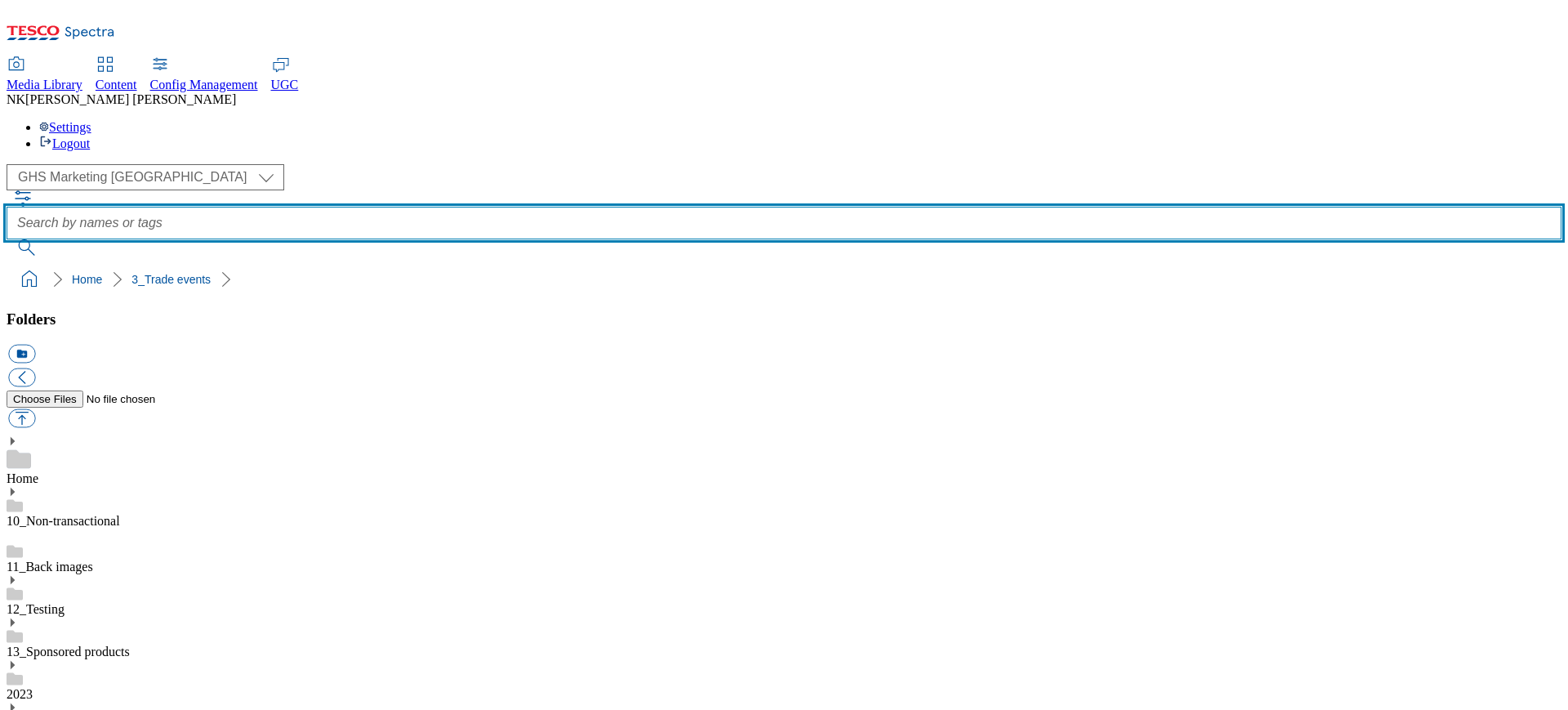
click at [698, 207] on input "text" at bounding box center [784, 223] width 1555 height 33
type input "asd"
click at [6, 239] on button "submit" at bounding box center [27, 248] width 42 height 16
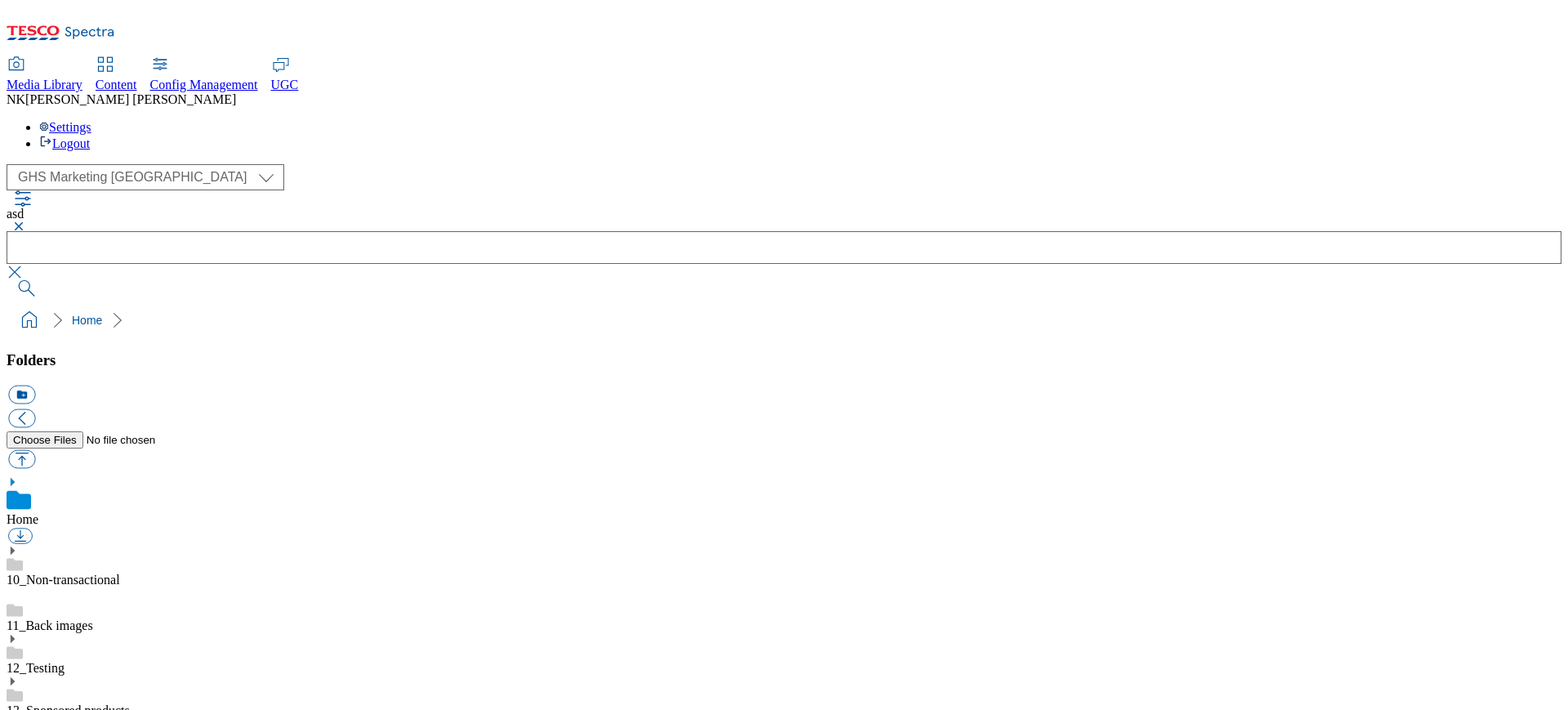
click at [362, 164] on div "( optional ) All all CE Clubcard Boost UK Clubcard Marketing Clubcard ROI clubc…" at bounding box center [784, 177] width 1555 height 26
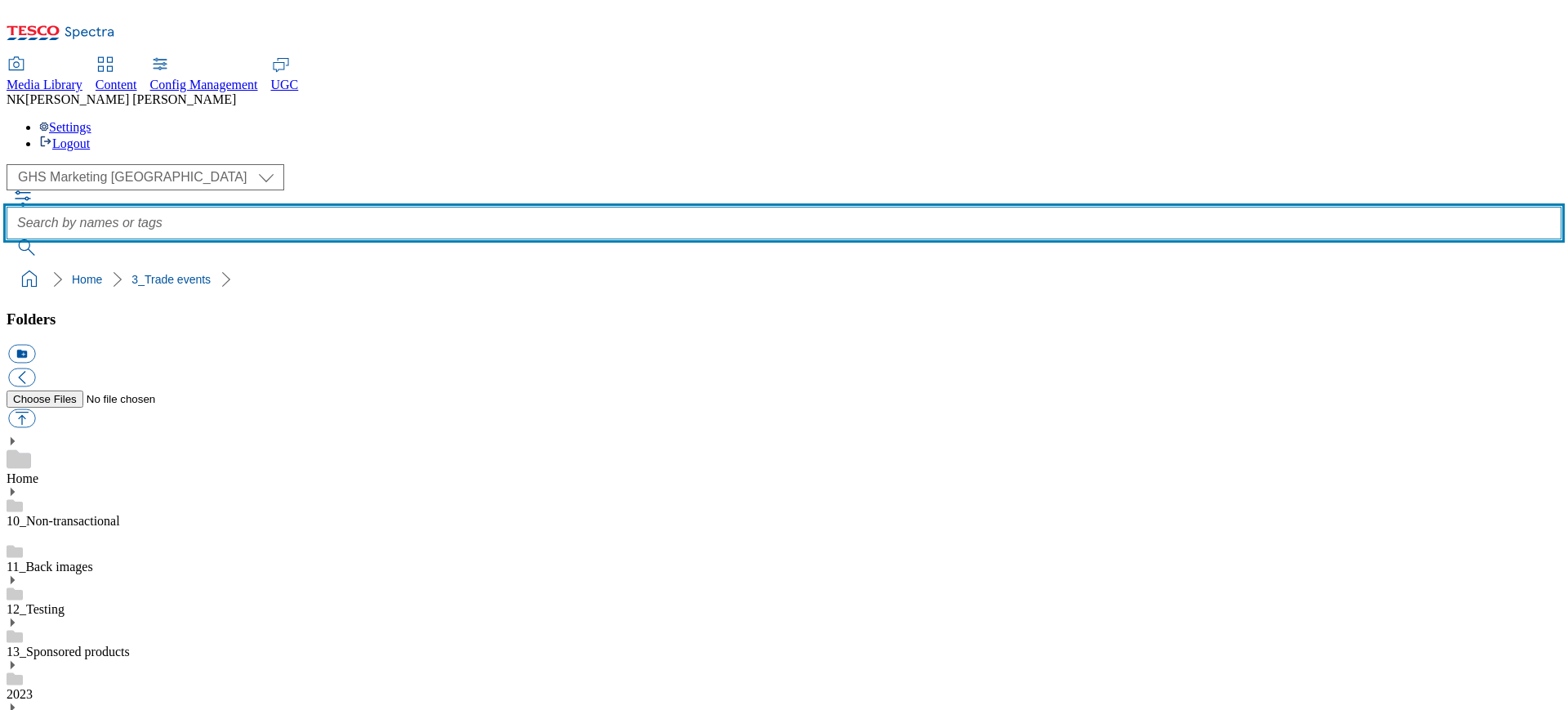
click at [584, 207] on input "text" at bounding box center [784, 223] width 1555 height 33
type input "3_trade_events"
click at [6, 239] on button "submit" at bounding box center [27, 248] width 42 height 16
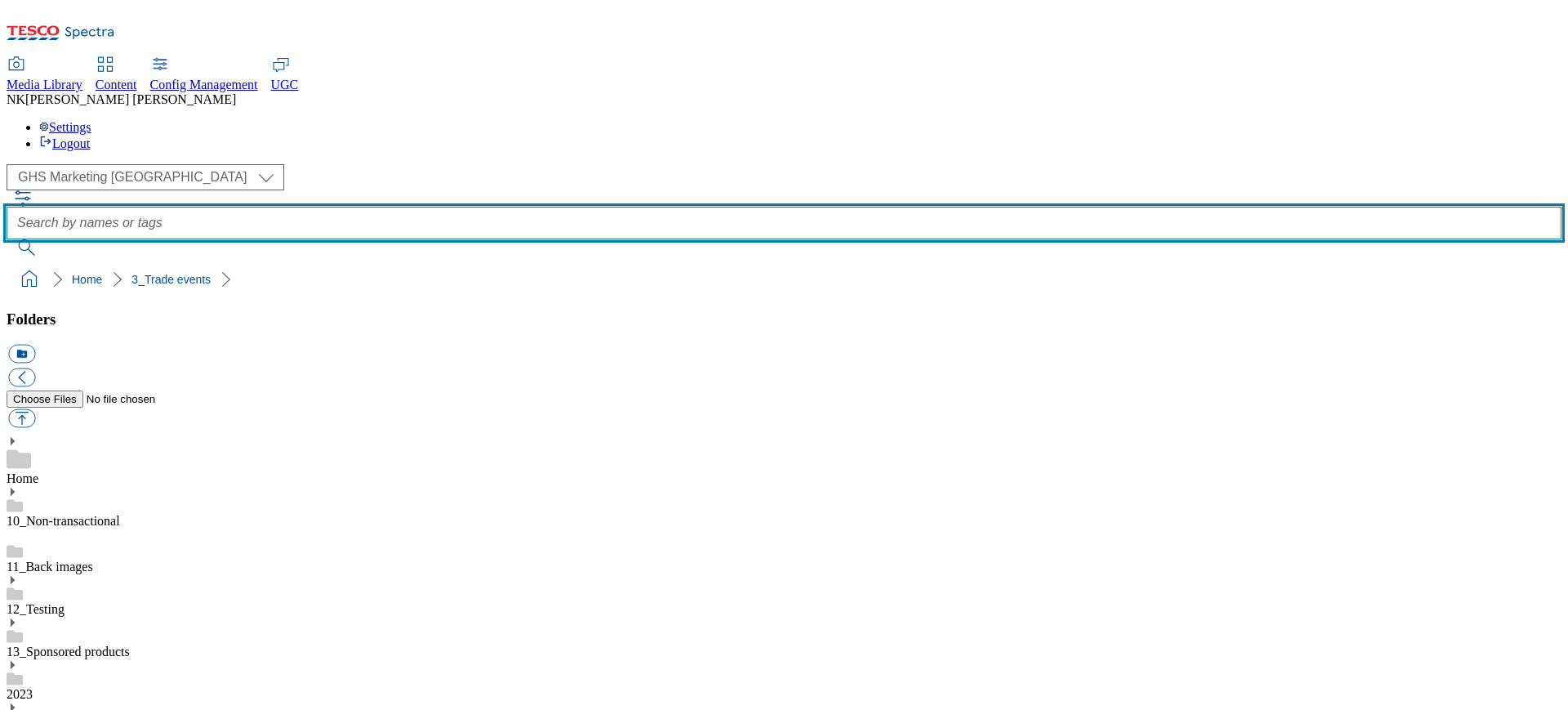
click at [576, 207] on input "text" at bounding box center [784, 223] width 1555 height 33
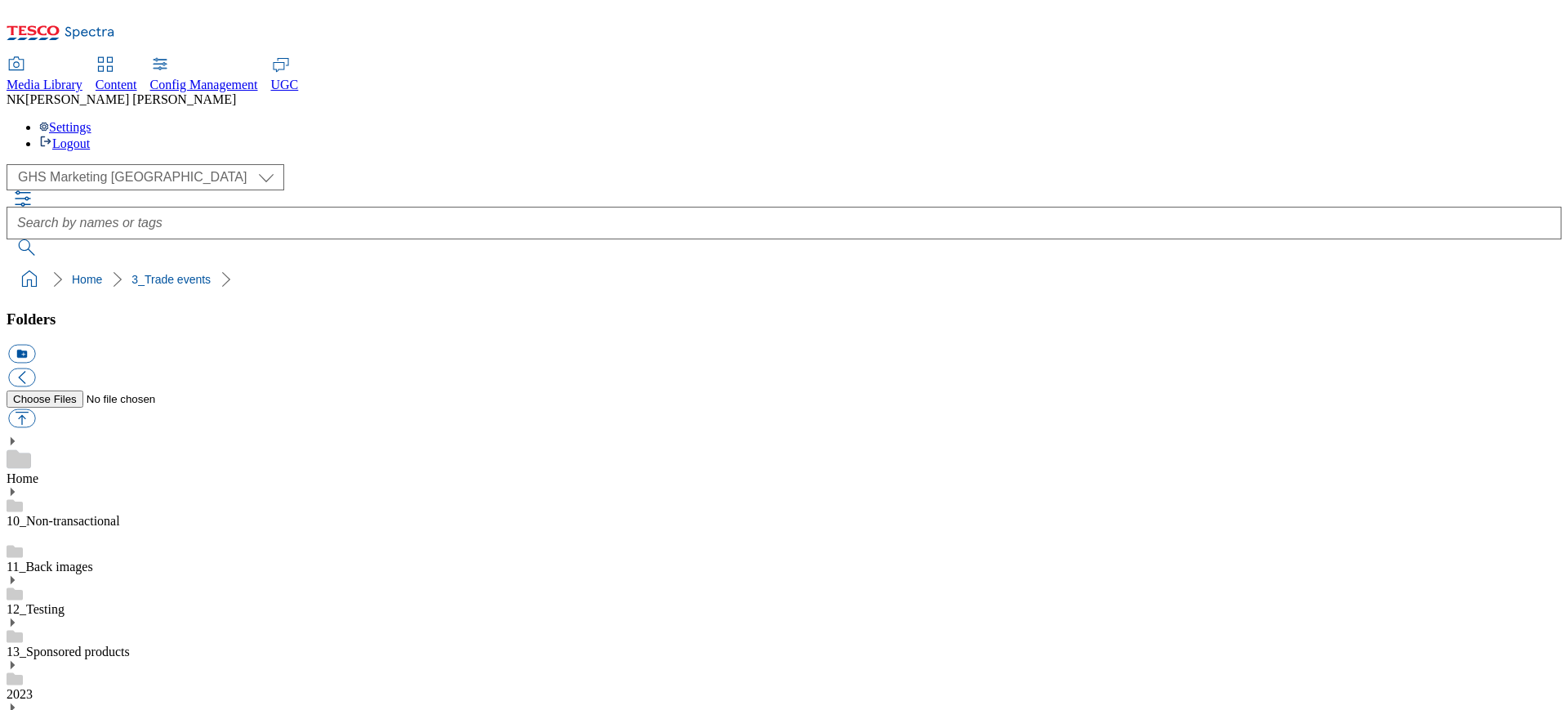
click at [333, 164] on div "( optional ) All all CE Clubcard Boost UK Clubcard Marketing Clubcard ROI clubc…" at bounding box center [784, 177] width 1555 height 26
click at [353, 164] on div "( optional ) All all CE Clubcard Boost UK Clubcard Marketing Clubcard ROI clubc…" at bounding box center [784, 177] width 1555 height 26
click at [408, 164] on div "( optional ) All all CE Clubcard Boost UK Clubcard Marketing Clubcard ROI clubc…" at bounding box center [784, 177] width 1555 height 26
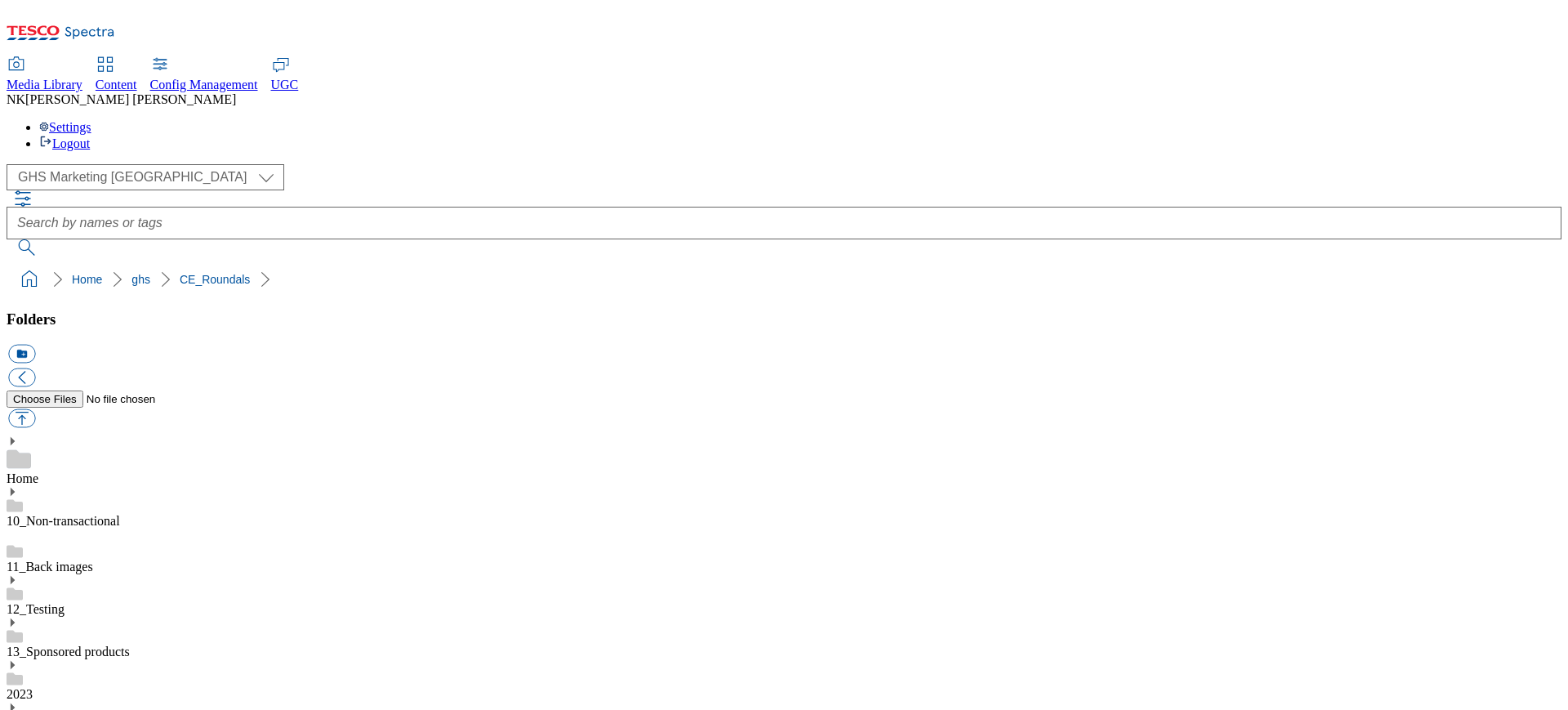
drag, startPoint x: 1455, startPoint y: 469, endPoint x: 1395, endPoint y: 527, distance: 83.5
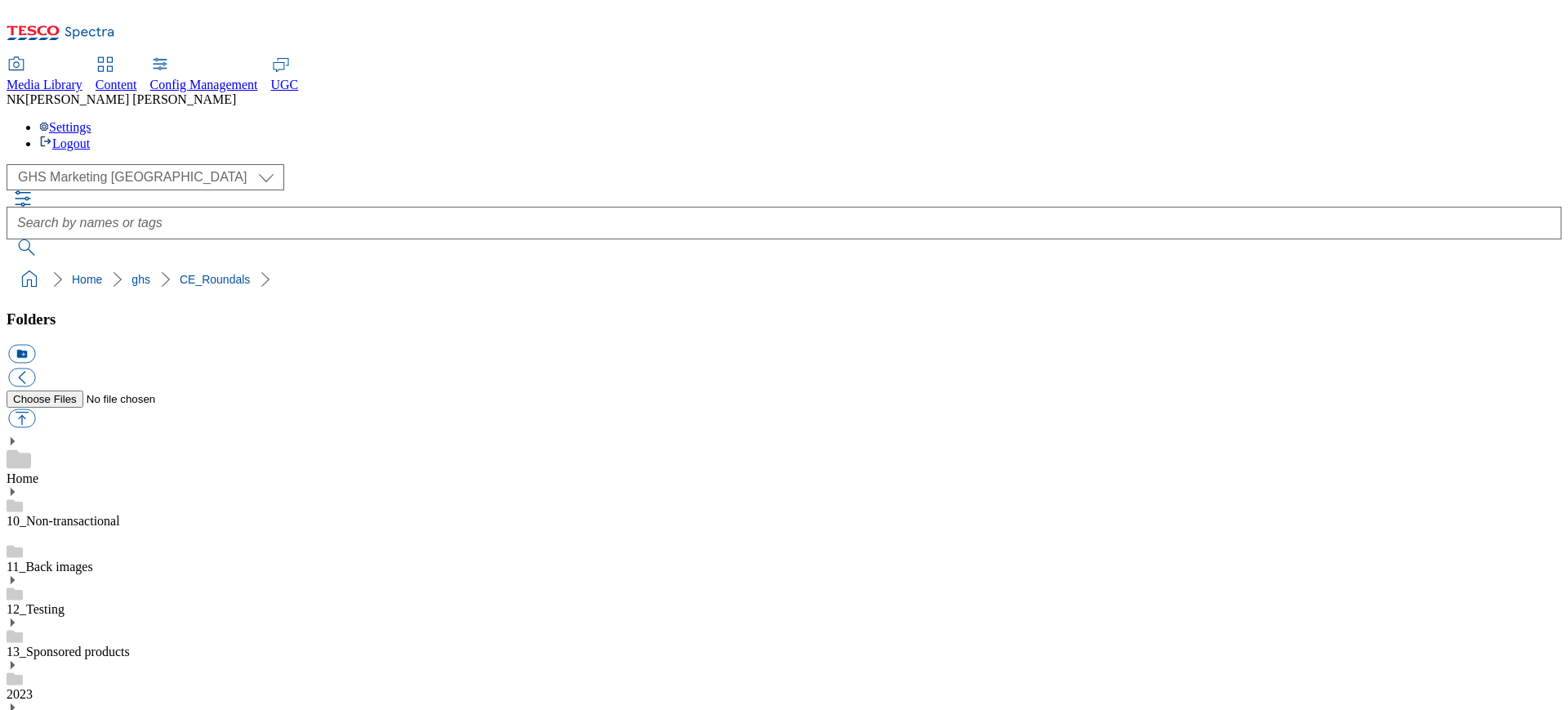
click at [299, 78] on div "UGC" at bounding box center [285, 85] width 28 height 14
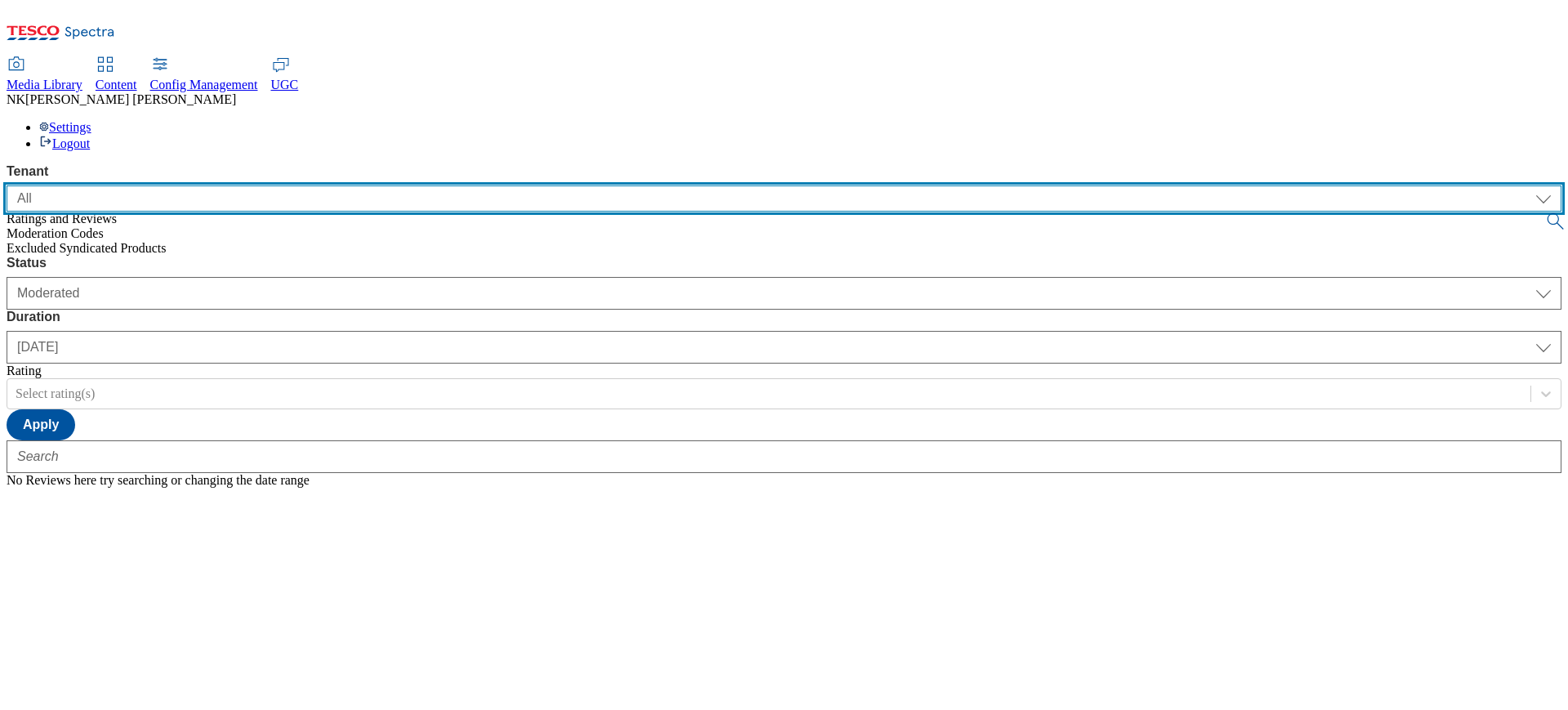
click at [146, 185] on select "ALL All CE CONFIG-CZ CONFIG-HU CONFIG-IE CONFIG-ROI CONFIG-SK CONFIG-TEST CONFI…" at bounding box center [784, 198] width 1555 height 26
select select "clubcard-boost-[GEOGRAPHIC_DATA]"
click at [6, 185] on select "ALL All CE CONFIG-CZ CONFIG-HU CONFIG-IE CONFIG-ROI CONFIG-SK CONFIG-TEST CONFI…" at bounding box center [784, 198] width 1555 height 26
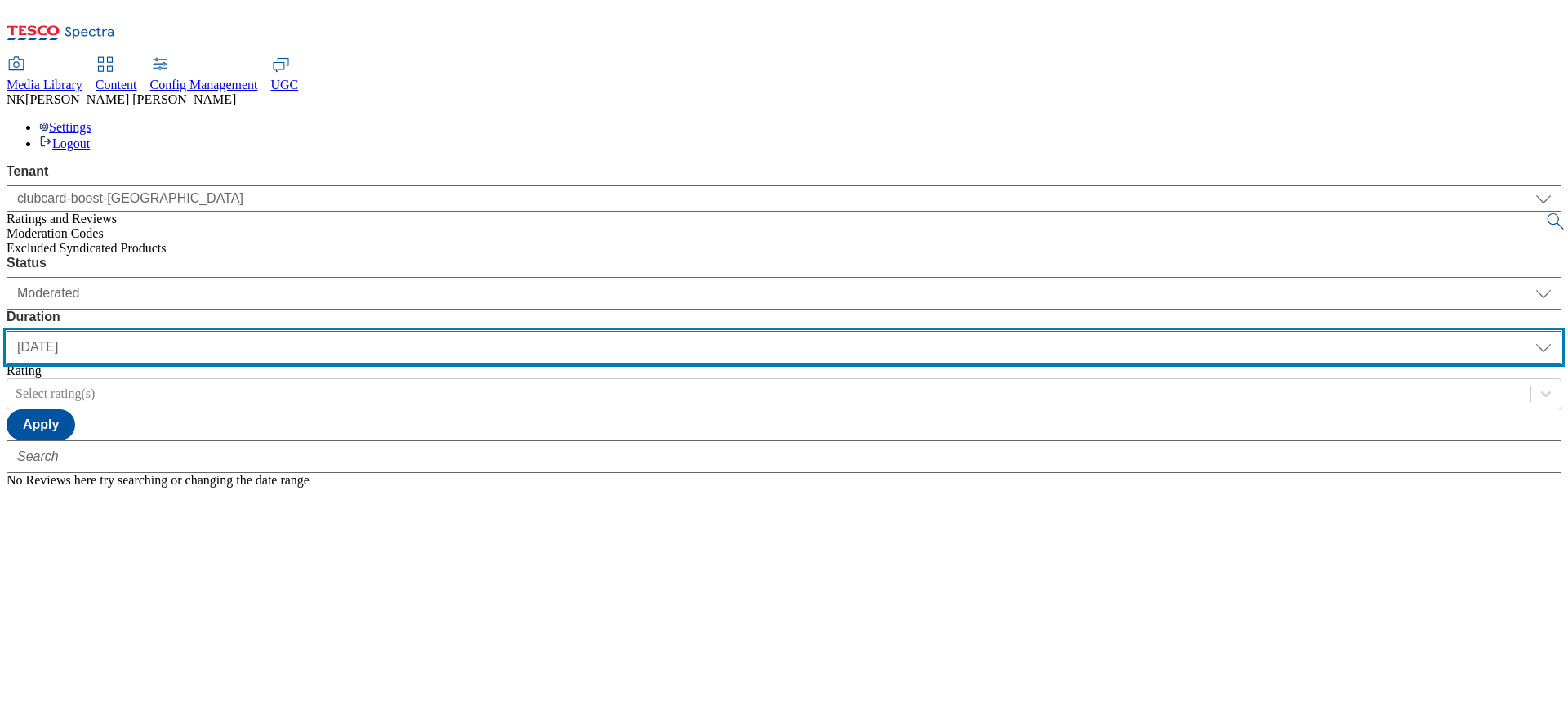
click at [452, 331] on select "[DATE] last7days last30days All custom" at bounding box center [784, 347] width 1555 height 33
select select "All"
click at [386, 331] on select "[DATE] last7days last30days All custom" at bounding box center [784, 347] width 1555 height 33
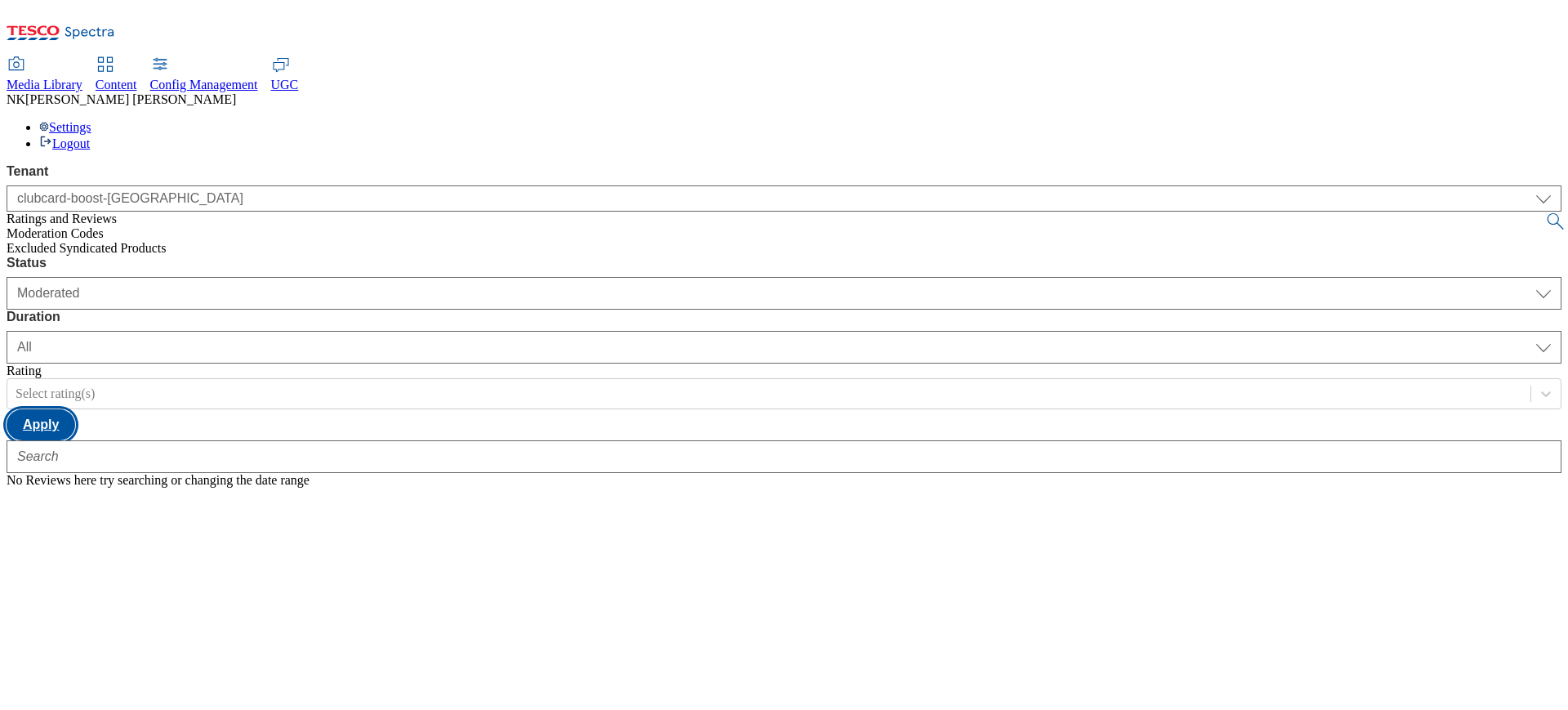
click at [75, 409] on button "Apply" at bounding box center [41, 425] width 69 height 31
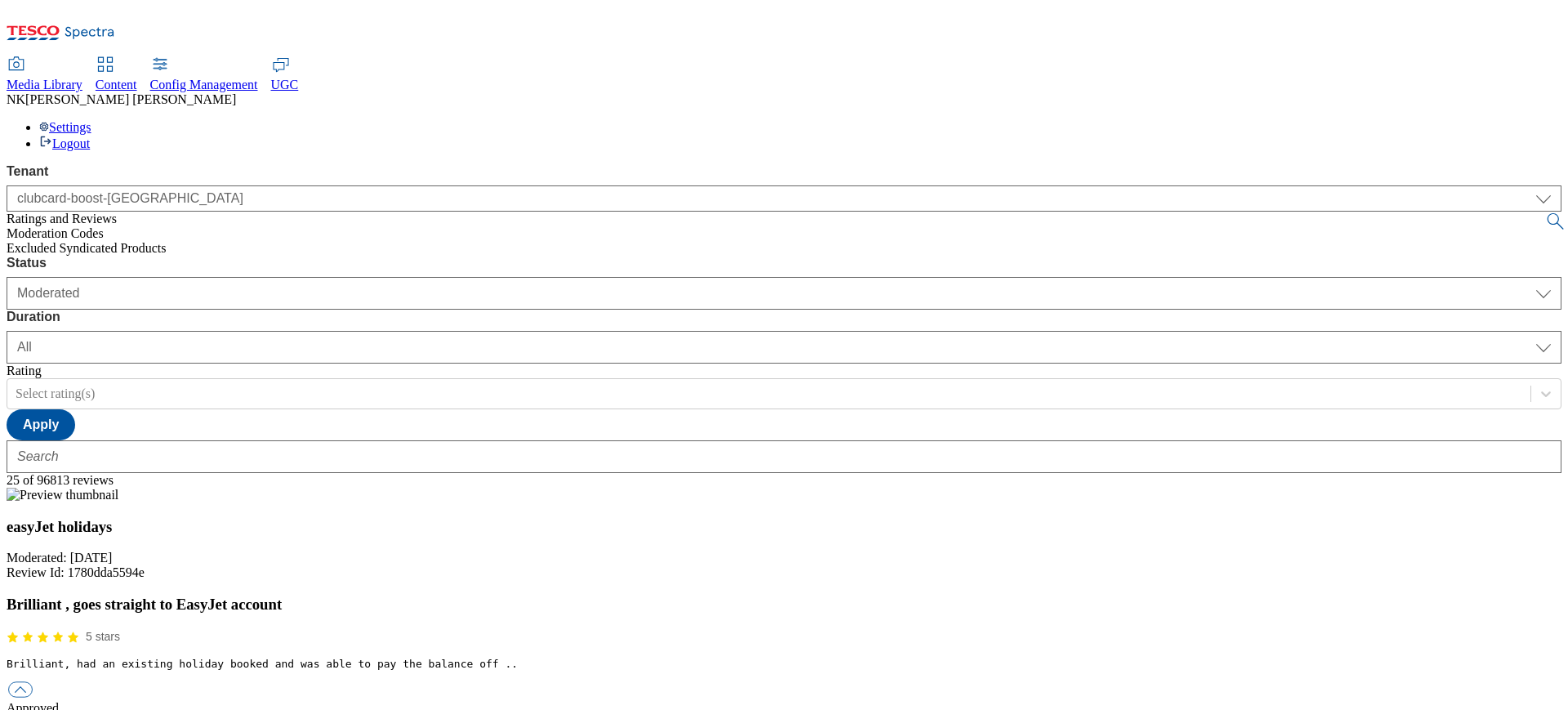
click at [592, 595] on div "Brilliant , goes straight to EasyJet account 5 stars" at bounding box center [784, 621] width 1555 height 51
click at [743, 595] on h3 "Brilliant , goes straight to EasyJet account" at bounding box center [784, 604] width 1555 height 18
click at [118, 488] on img at bounding box center [62, 495] width 112 height 14
click at [33, 681] on button "button" at bounding box center [20, 688] width 24 height 15
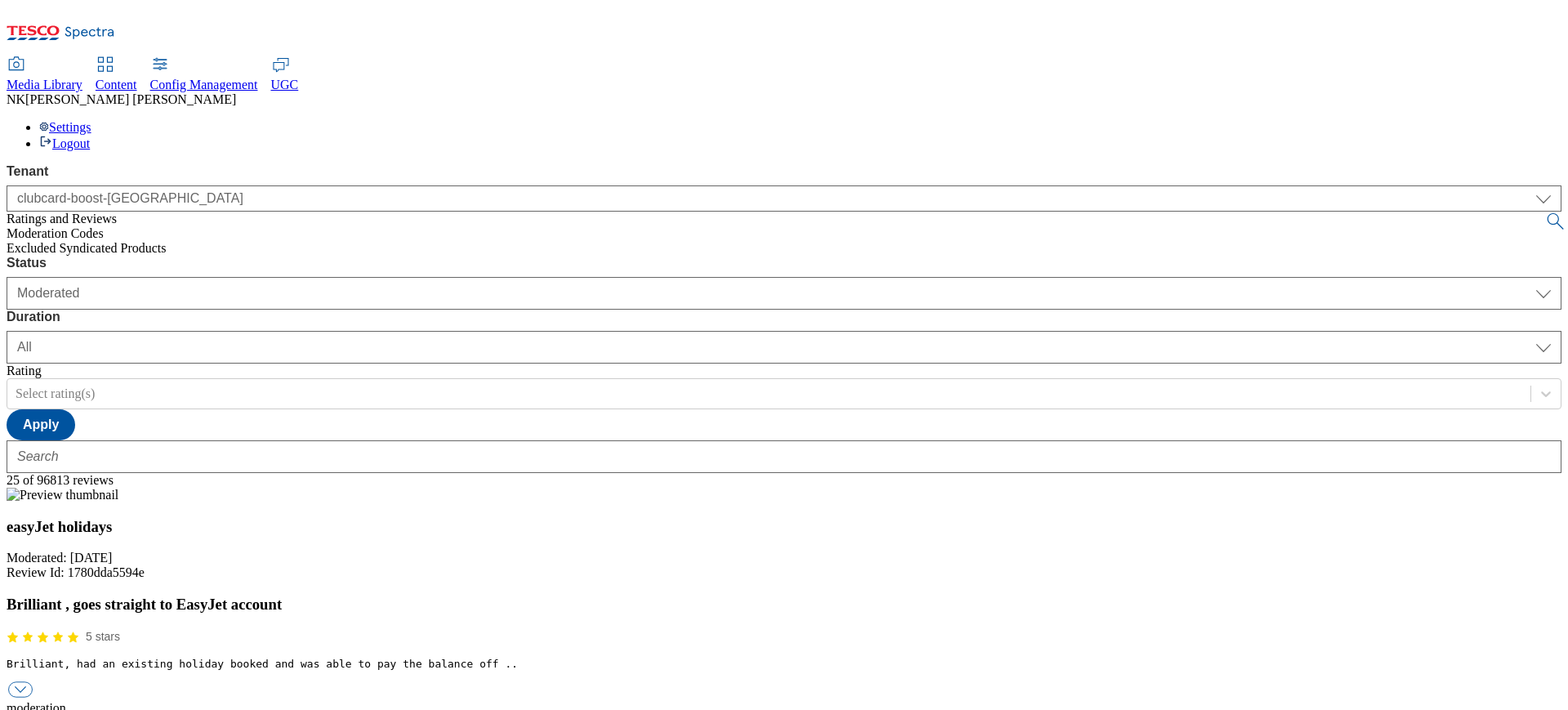
scroll to position [125, 0]
click at [640, 709] on div "history" at bounding box center [784, 723] width 1555 height 14
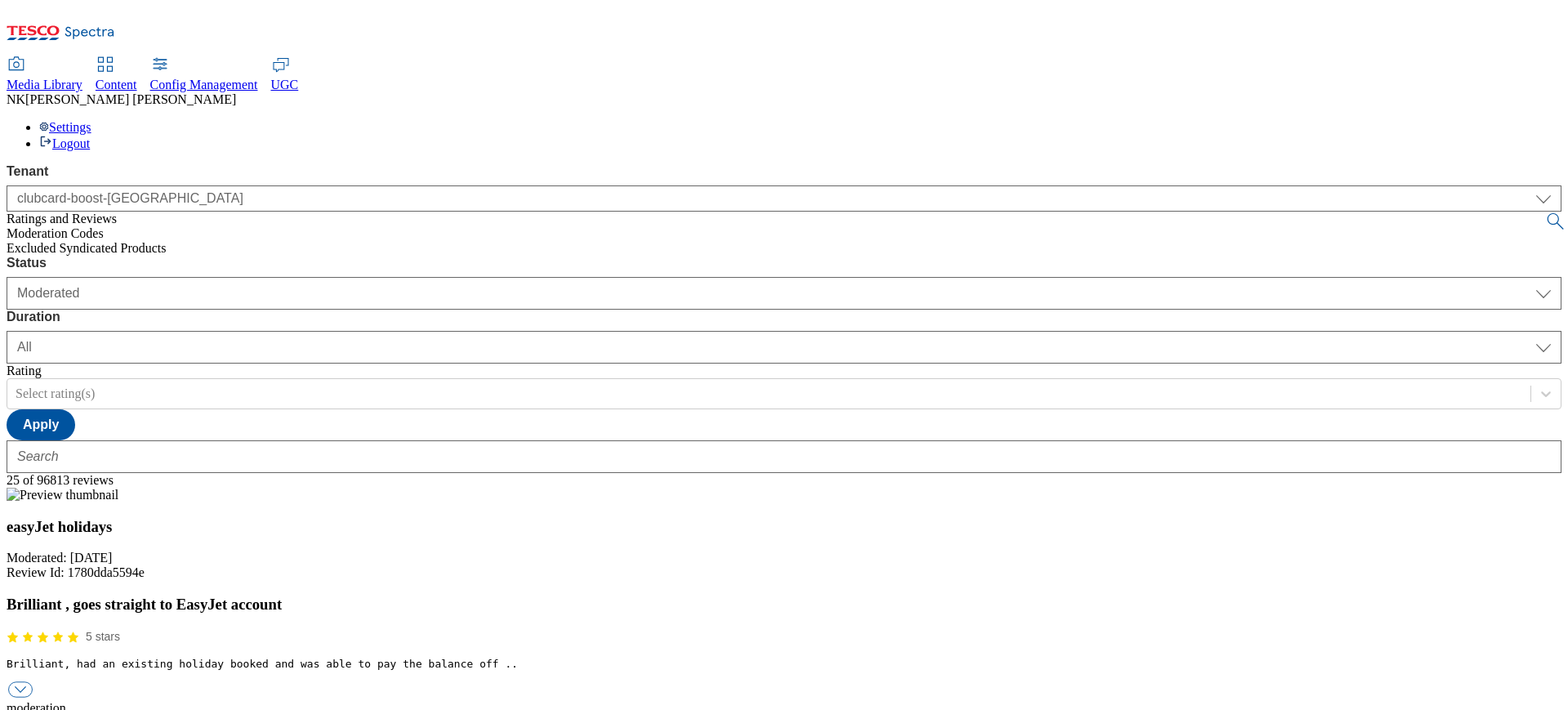
scroll to position [945, 0]
